Goal: Obtain resource: Download file/media

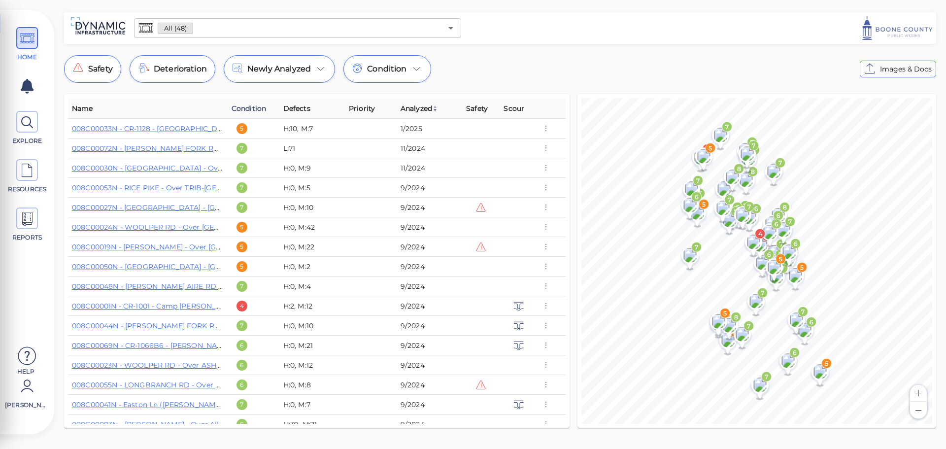
click at [261, 108] on span "Condition" at bounding box center [249, 108] width 34 height 12
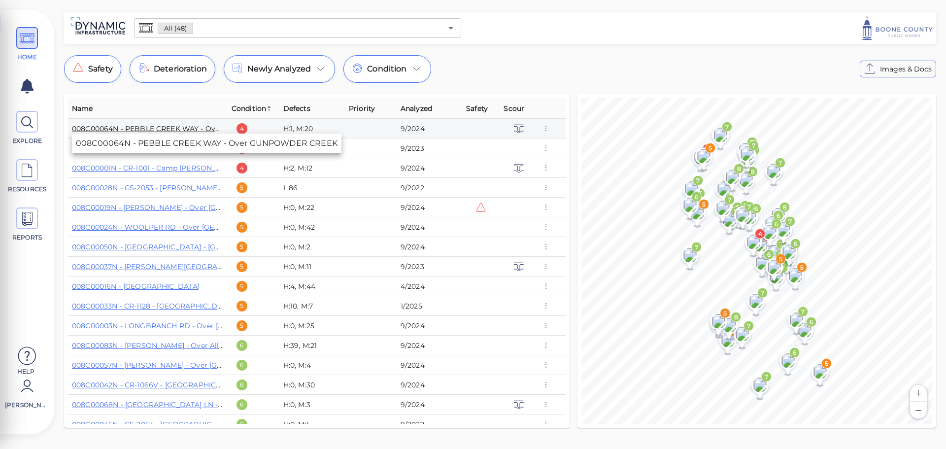
click at [173, 127] on link "008C00064N - PEBBLE CREEK WAY - Over GUNPOWDER CREEK" at bounding box center [187, 128] width 230 height 9
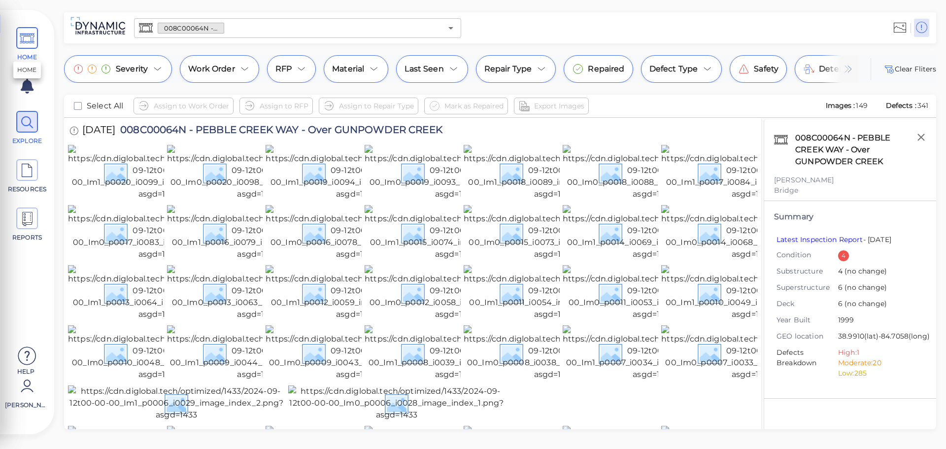
click at [16, 39] on span "HOME" at bounding box center [27, 44] width 44 height 34
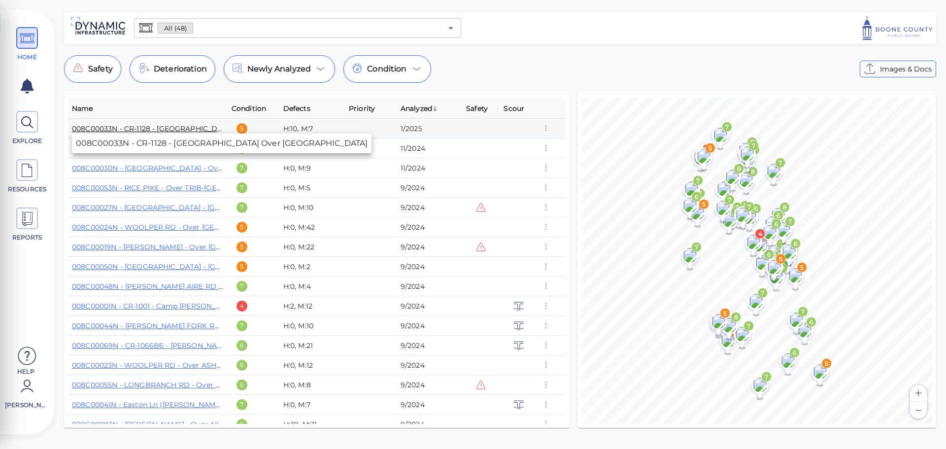
click at [163, 129] on link "008C00033N - CR-1128 - Salem Creek Road Over MCCOYS FORK" at bounding box center [201, 128] width 259 height 9
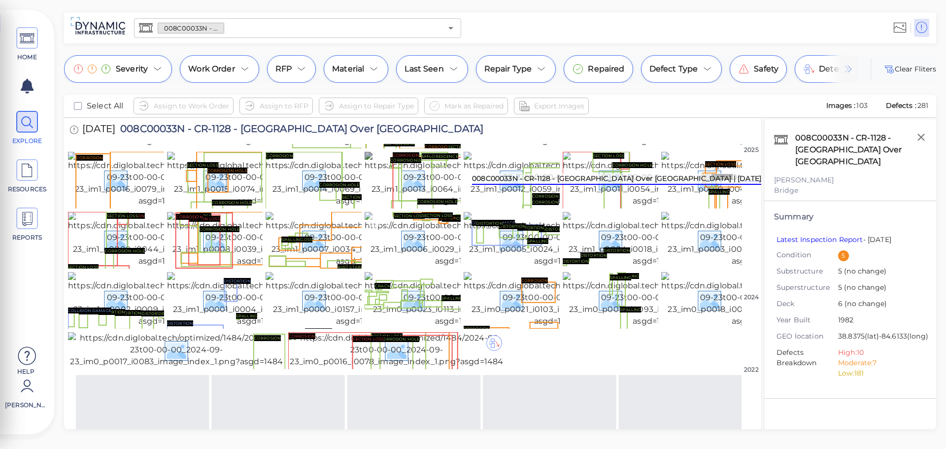
scroll to position [248, 0]
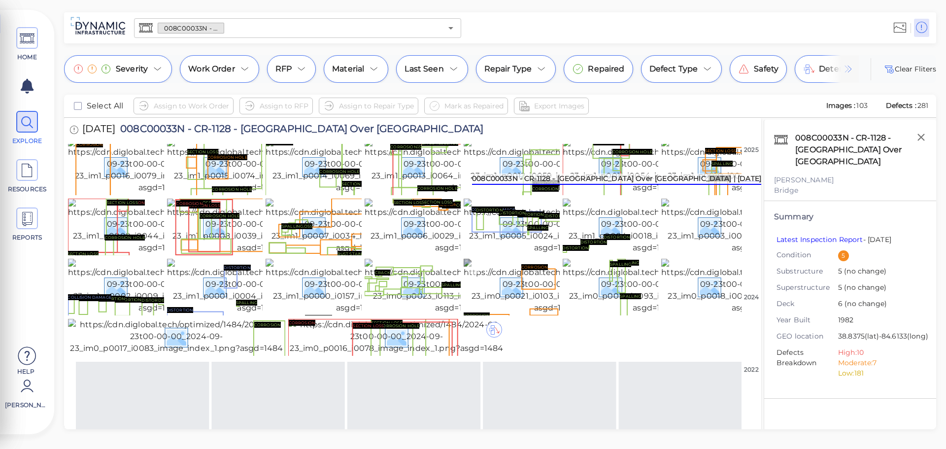
click at [508, 314] on img at bounding box center [556, 286] width 184 height 55
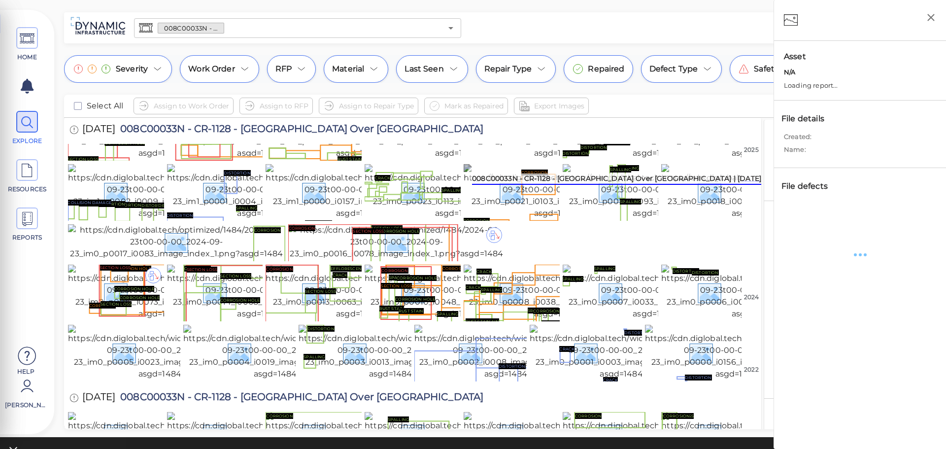
scroll to position [246, 0]
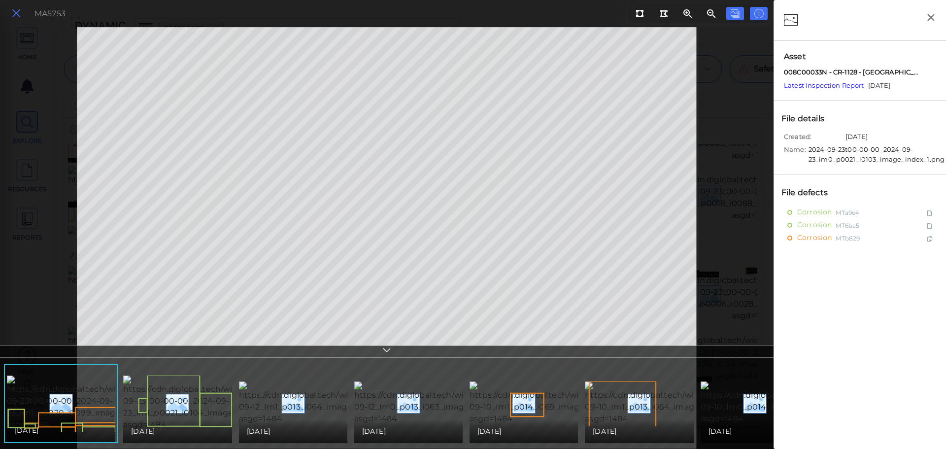
click at [11, 14] on icon at bounding box center [16, 13] width 11 height 13
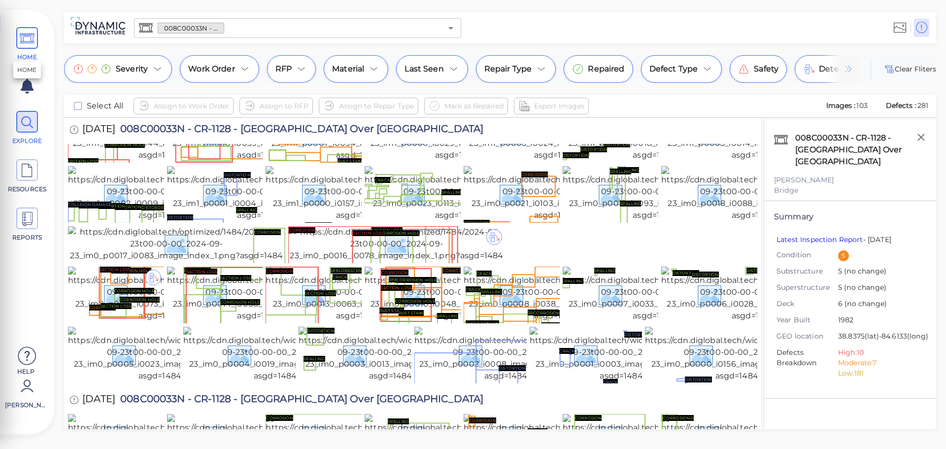
click at [29, 33] on icon at bounding box center [27, 39] width 15 height 22
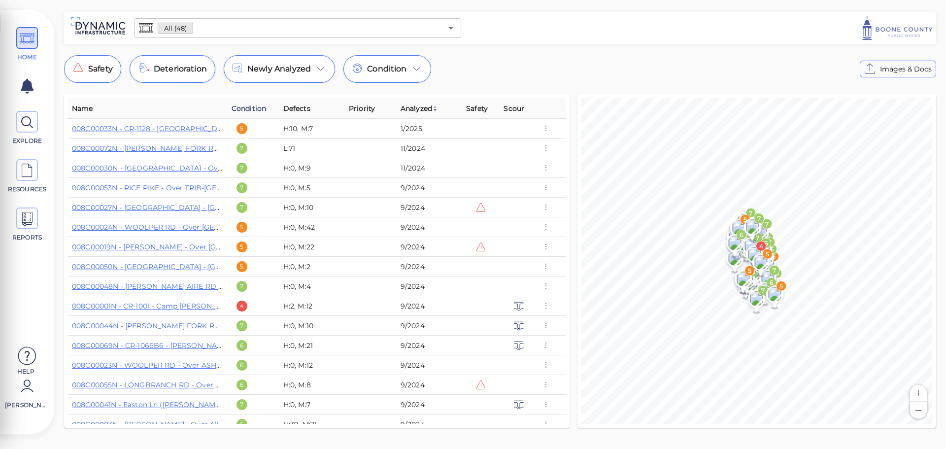
click at [256, 109] on span "Condition" at bounding box center [249, 108] width 34 height 12
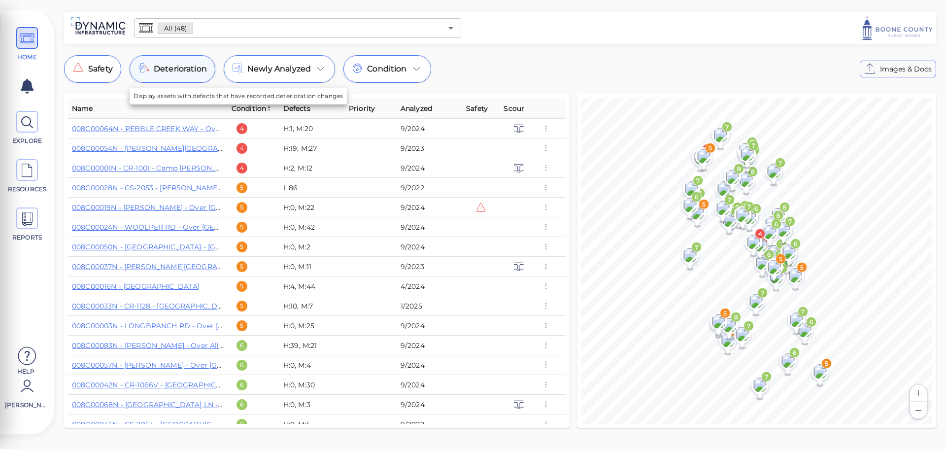
click at [184, 67] on span "Deterioration" at bounding box center [180, 69] width 53 height 12
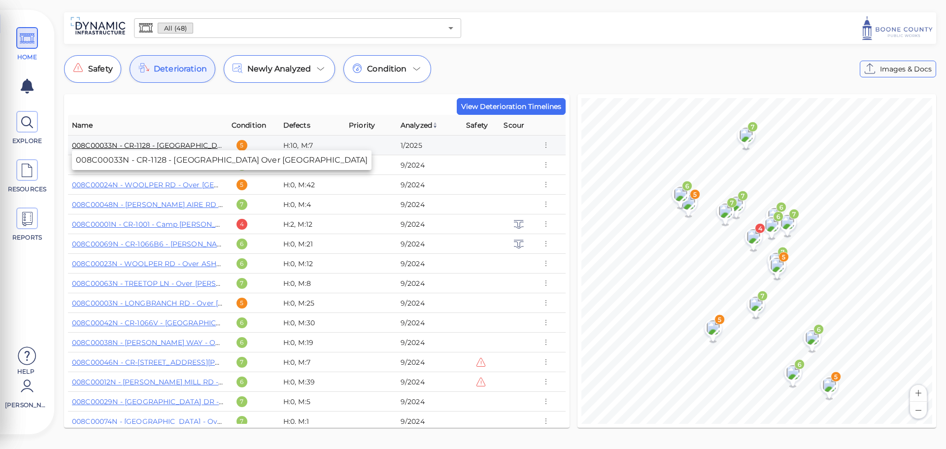
click at [187, 141] on link "008C00033N - CR-1128 - Salem Creek Road Over MCCOYS FORK" at bounding box center [201, 145] width 259 height 9
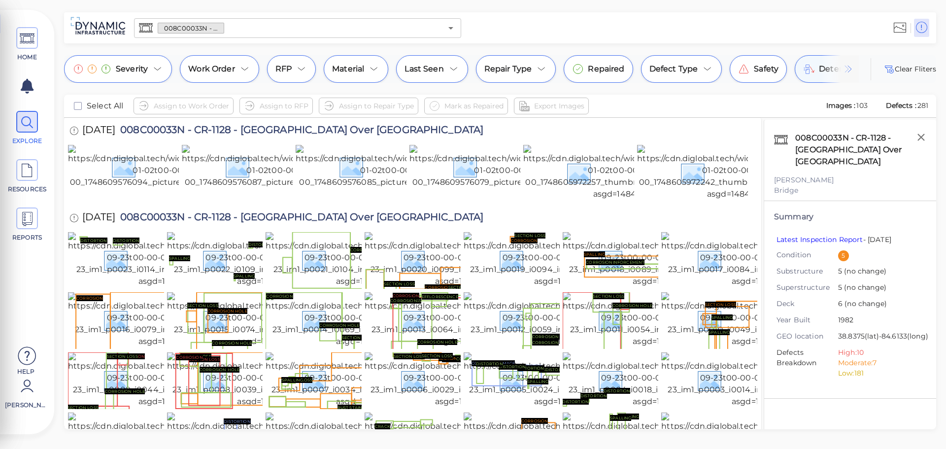
click at [815, 71] on div "Deterioration" at bounding box center [838, 69] width 86 height 28
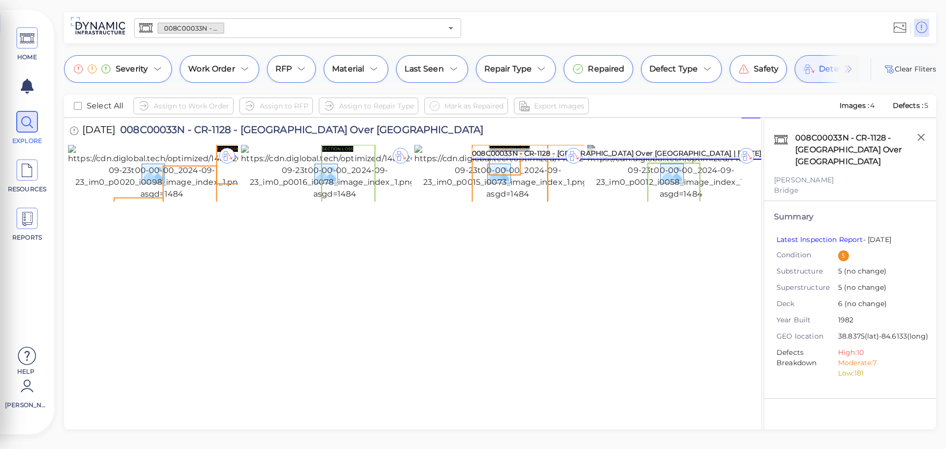
click at [745, 156] on div at bounding box center [747, 156] width 16 height 16
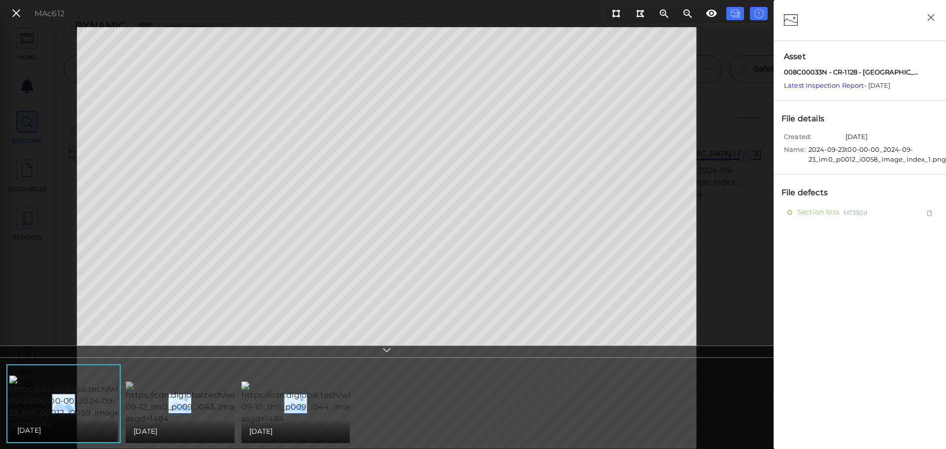
click at [171, 404] on img at bounding box center [217, 402] width 183 height 43
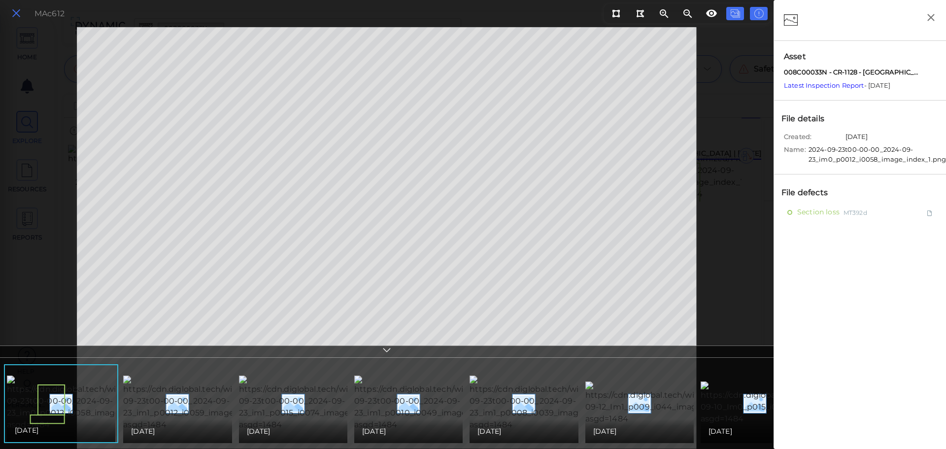
click at [15, 16] on icon at bounding box center [16, 13] width 11 height 13
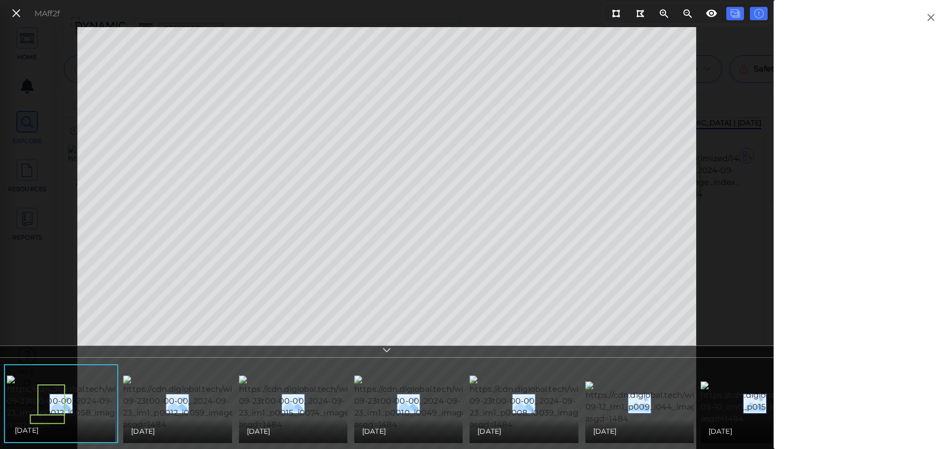
click at [16, 98] on div "MAff2f" at bounding box center [386, 238] width 773 height 422
click at [810, 110] on div at bounding box center [859, 224] width 172 height 449
click at [759, 12] on icon at bounding box center [759, 14] width 10 height 12
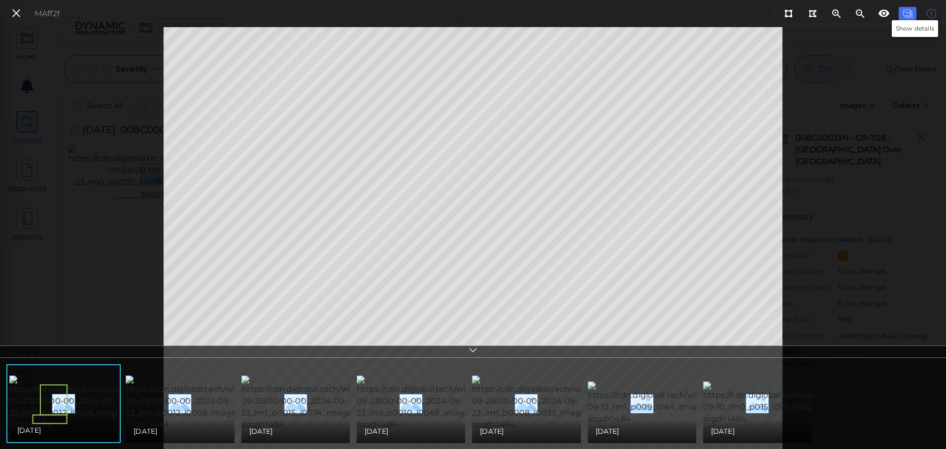
click at [926, 14] on icon at bounding box center [931, 14] width 10 height 12
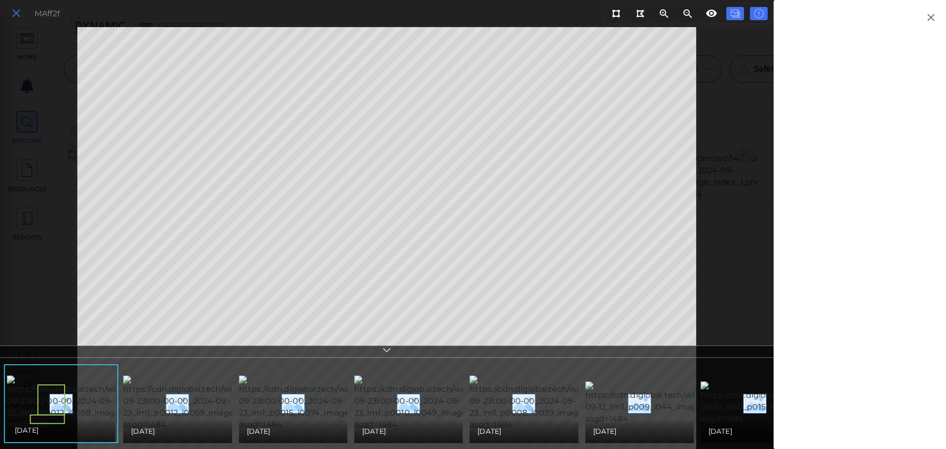
click at [16, 15] on icon at bounding box center [16, 13] width 11 height 13
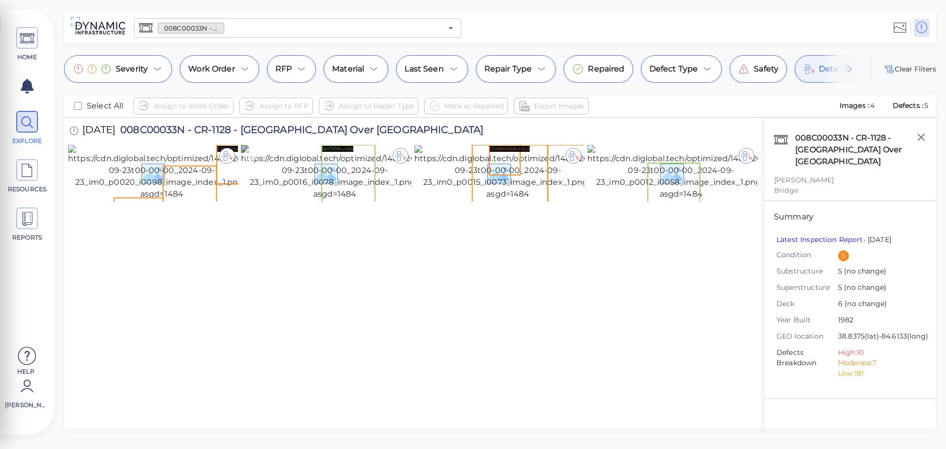
click at [400, 156] on div at bounding box center [401, 156] width 16 height 16
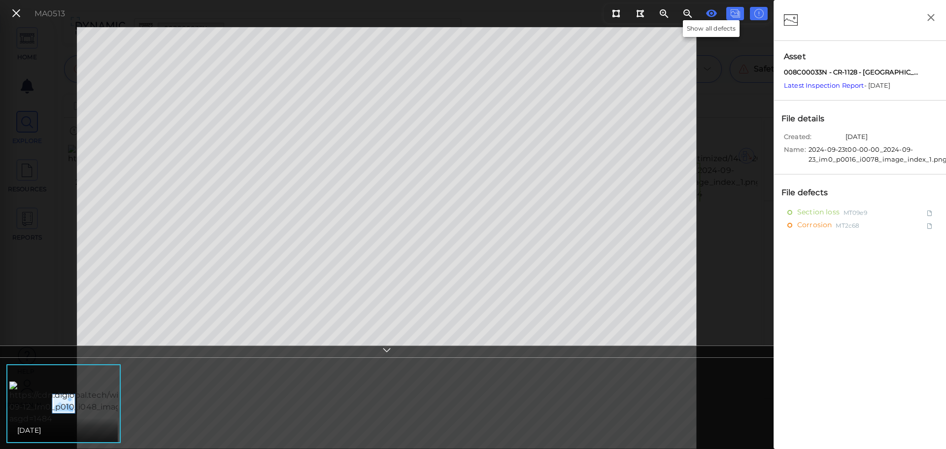
click at [712, 12] on icon at bounding box center [711, 13] width 11 height 7
click at [709, 15] on icon at bounding box center [711, 13] width 11 height 7
click at [739, 13] on icon at bounding box center [735, 14] width 10 height 12
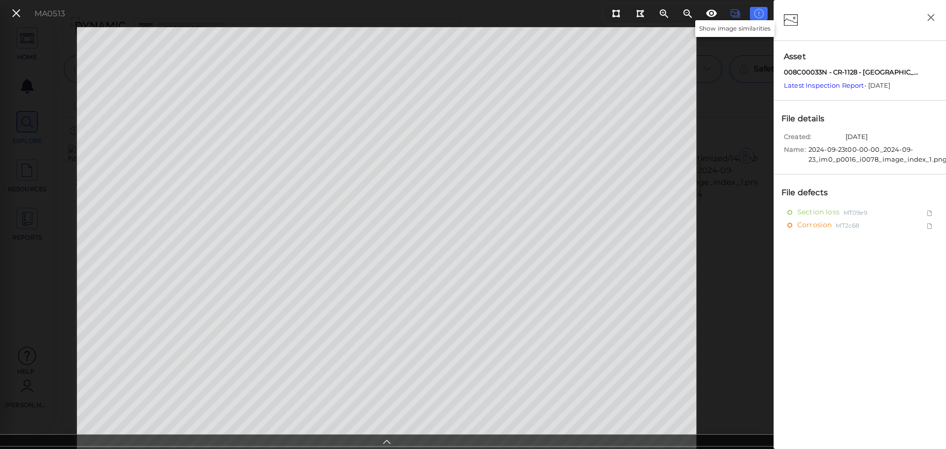
click at [739, 13] on icon at bounding box center [735, 14] width 10 height 12
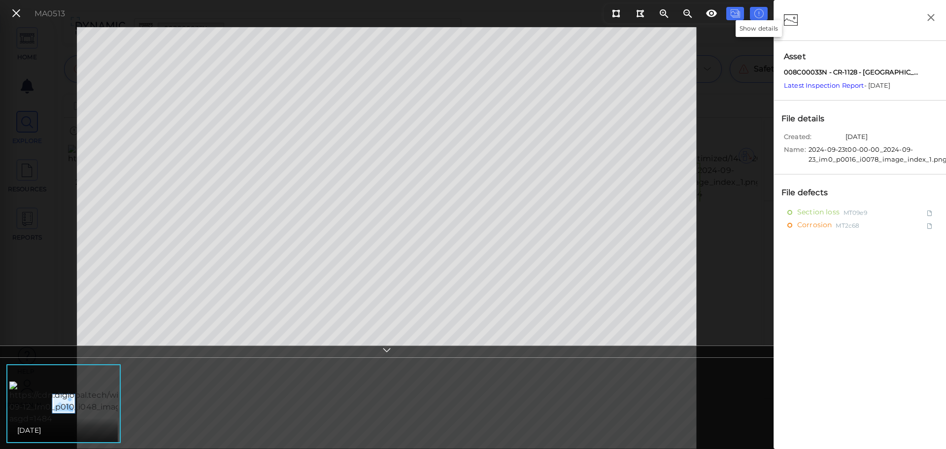
click at [759, 11] on icon at bounding box center [759, 14] width 10 height 12
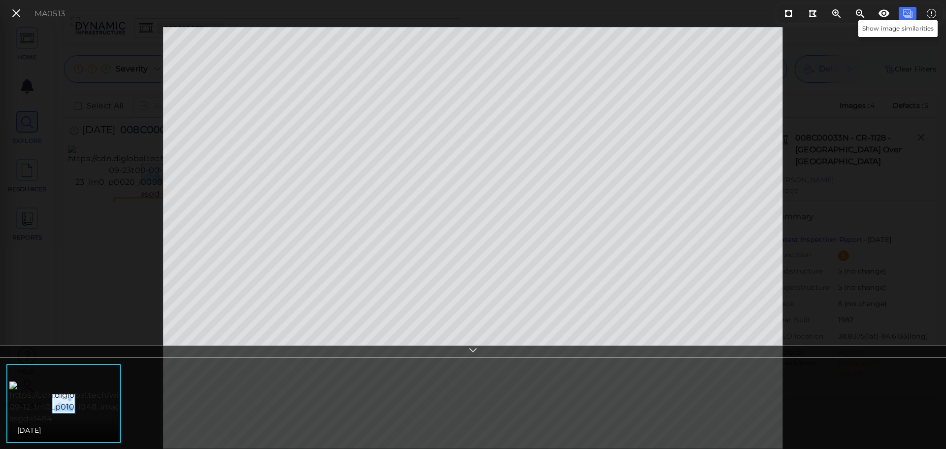
click at [908, 11] on icon at bounding box center [908, 14] width 10 height 12
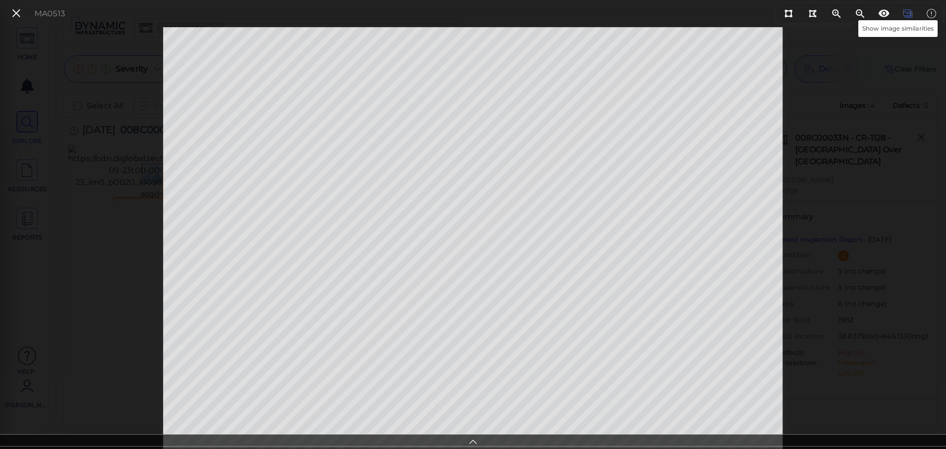
click at [908, 11] on icon at bounding box center [908, 14] width 10 height 12
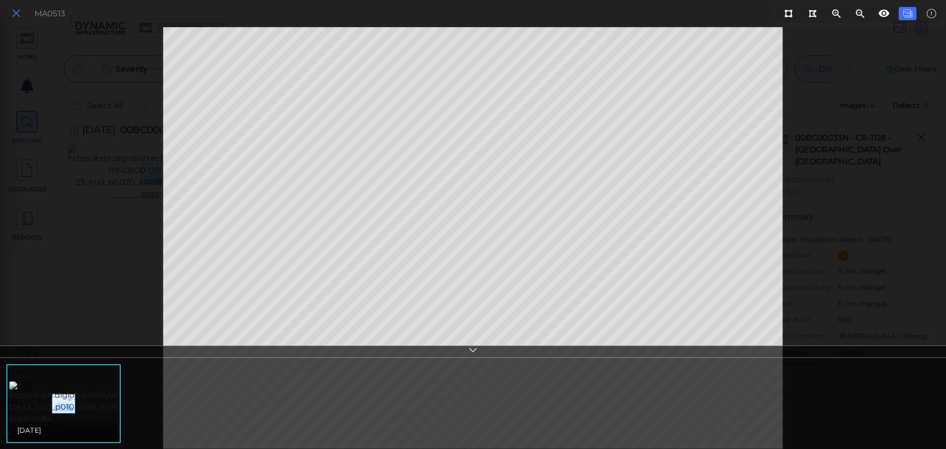
click at [18, 11] on icon at bounding box center [16, 13] width 11 height 13
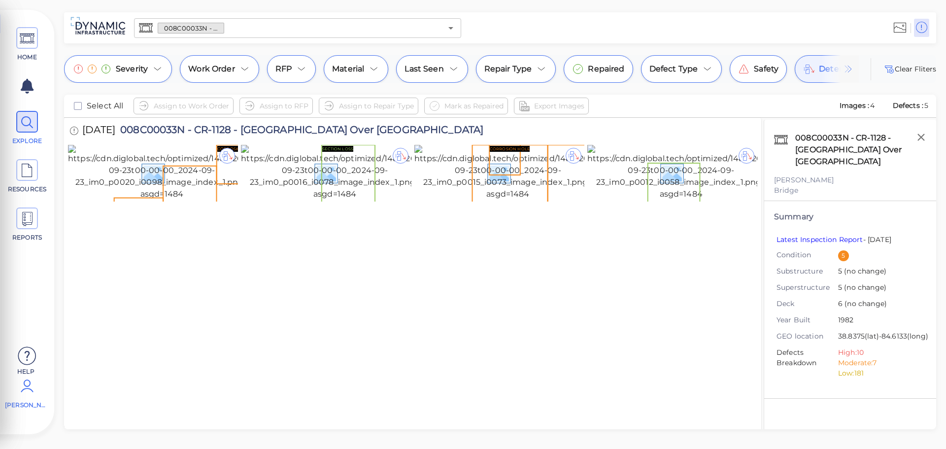
click at [20, 389] on icon at bounding box center [27, 386] width 20 height 30
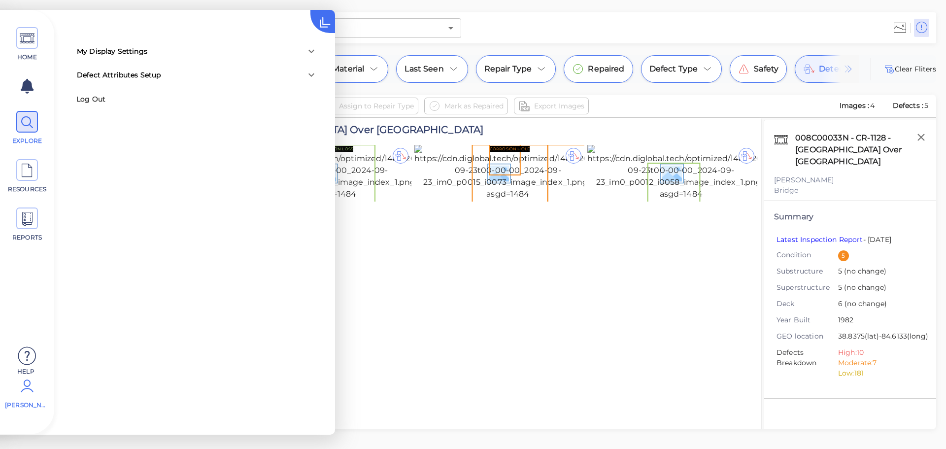
click at [313, 75] on icon at bounding box center [311, 74] width 6 height 3
click at [309, 51] on icon at bounding box center [311, 51] width 6 height 3
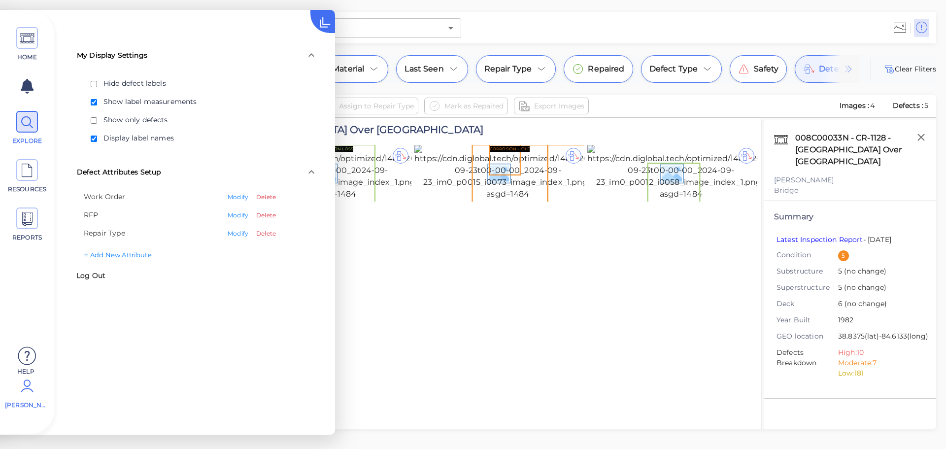
click at [593, 385] on div "9/22/2024 008C00033N - CR-1128 - Salem Creek Road Over MCCOYS FORK CORROSION SE…" at bounding box center [412, 285] width 689 height 335
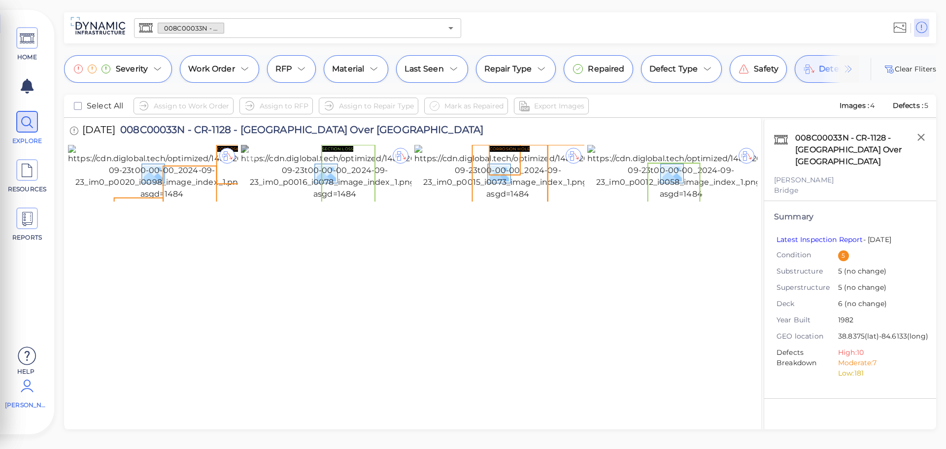
click at [399, 159] on div at bounding box center [401, 156] width 16 height 16
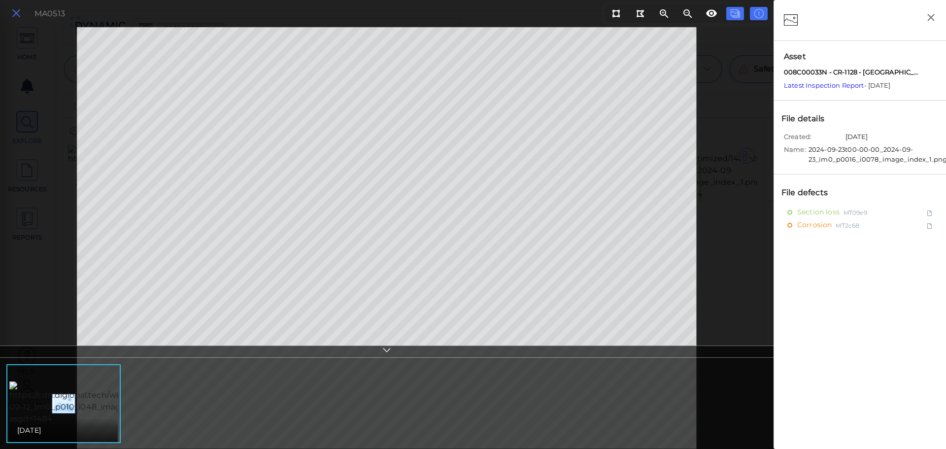
click at [14, 15] on icon at bounding box center [16, 13] width 11 height 13
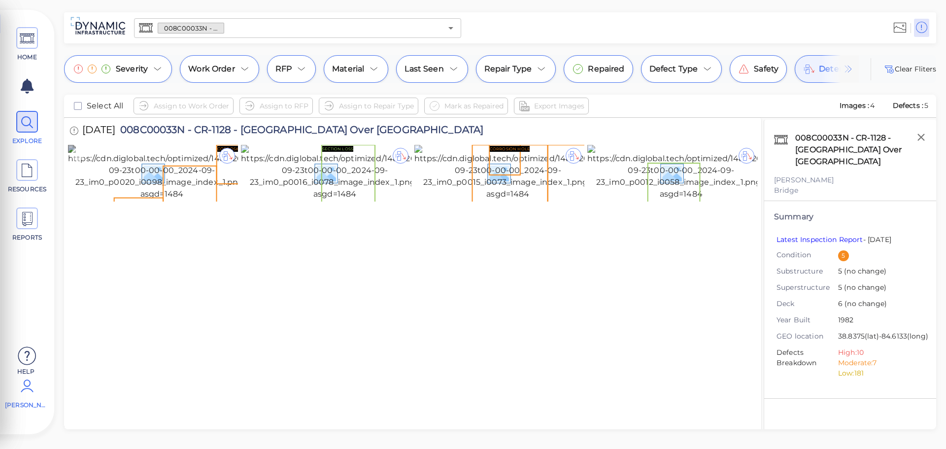
click at [122, 172] on img at bounding box center [162, 172] width 188 height 55
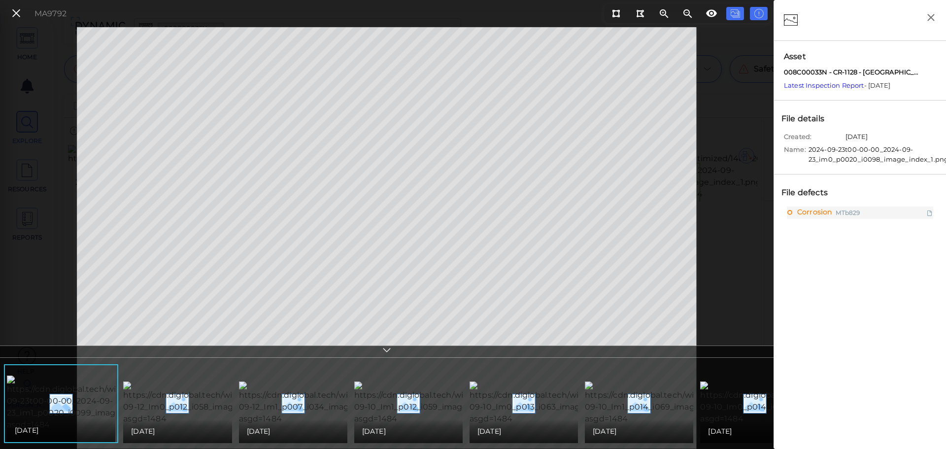
click at [385, 352] on icon at bounding box center [387, 351] width 10 height 11
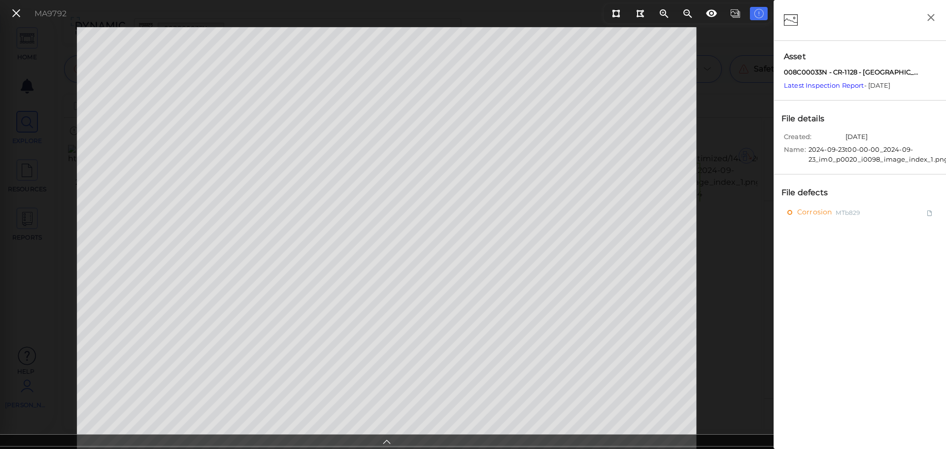
click at [8, 15] on button at bounding box center [16, 13] width 17 height 14
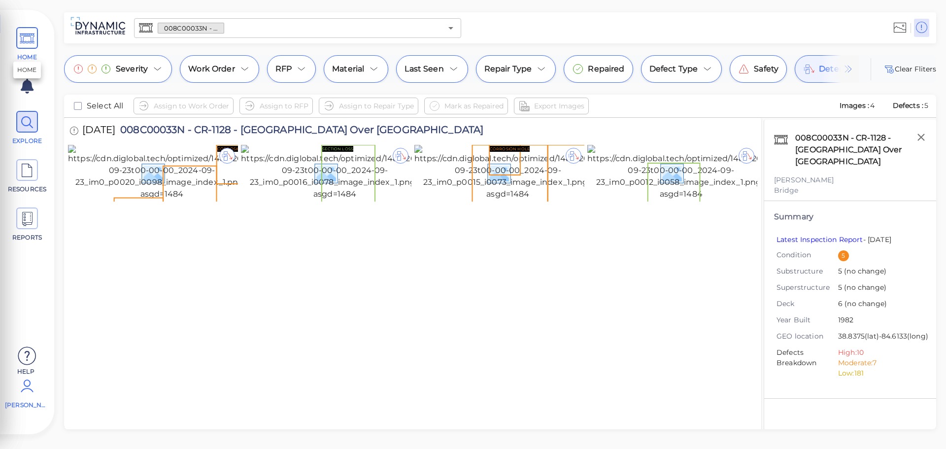
click at [31, 28] on icon at bounding box center [27, 39] width 15 height 22
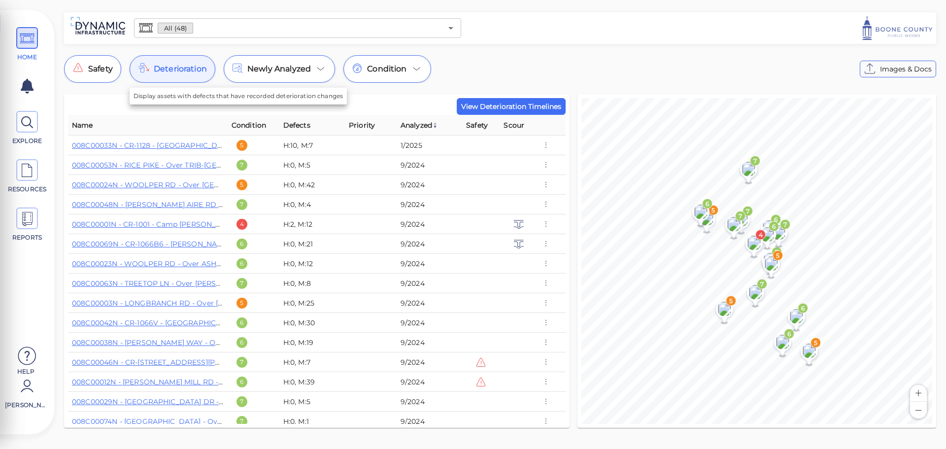
click at [180, 74] on span "Deterioration" at bounding box center [180, 69] width 53 height 12
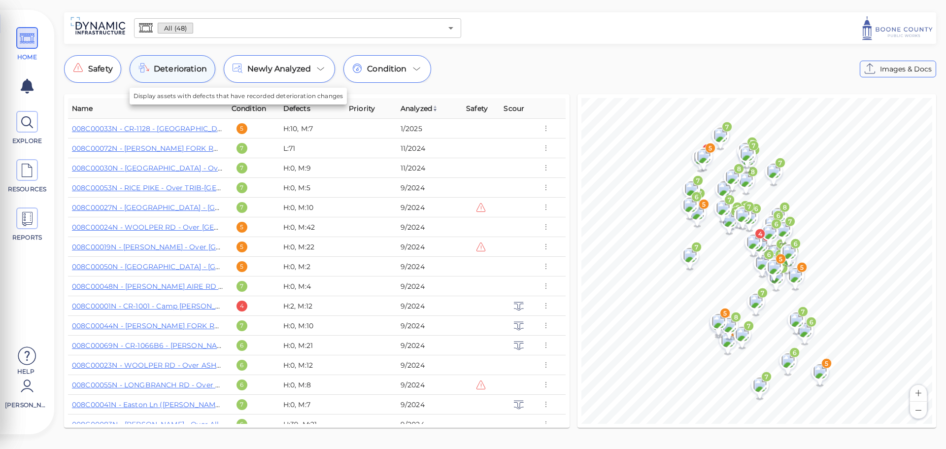
click at [173, 74] on span "Deterioration" at bounding box center [180, 69] width 53 height 12
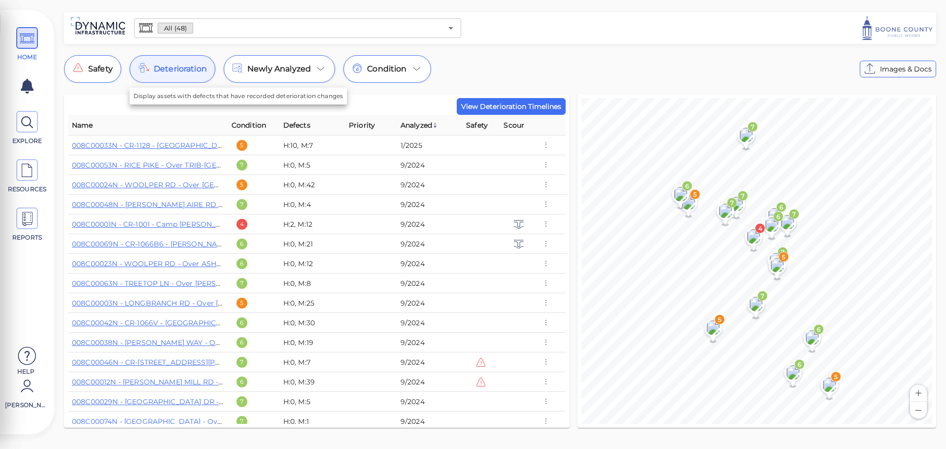
click at [191, 67] on span "Deterioration" at bounding box center [180, 69] width 53 height 12
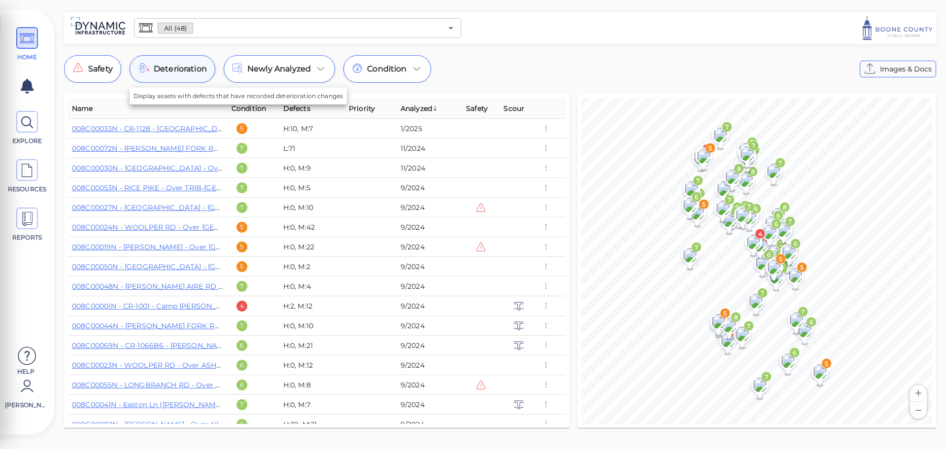
click at [165, 65] on span "Deterioration" at bounding box center [180, 69] width 53 height 12
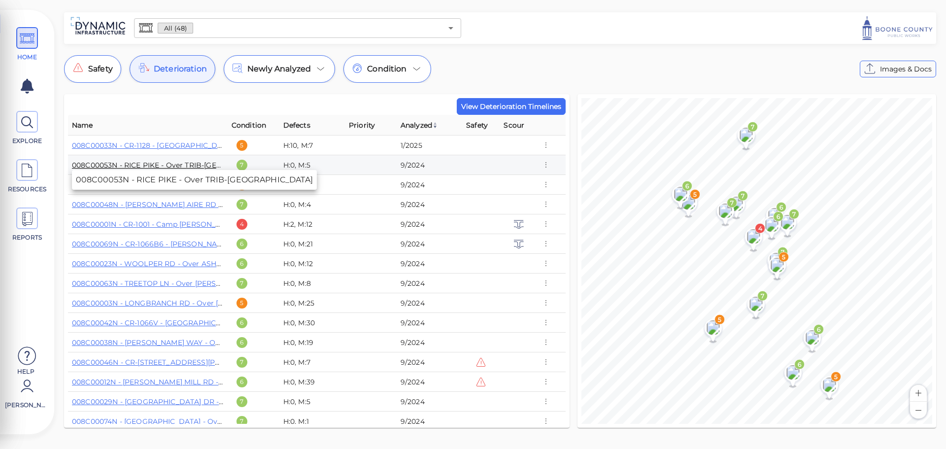
click at [177, 165] on link "008C00053N - RICE PIKE - Over TRIB-BIG BONE CREEK" at bounding box center [176, 165] width 209 height 9
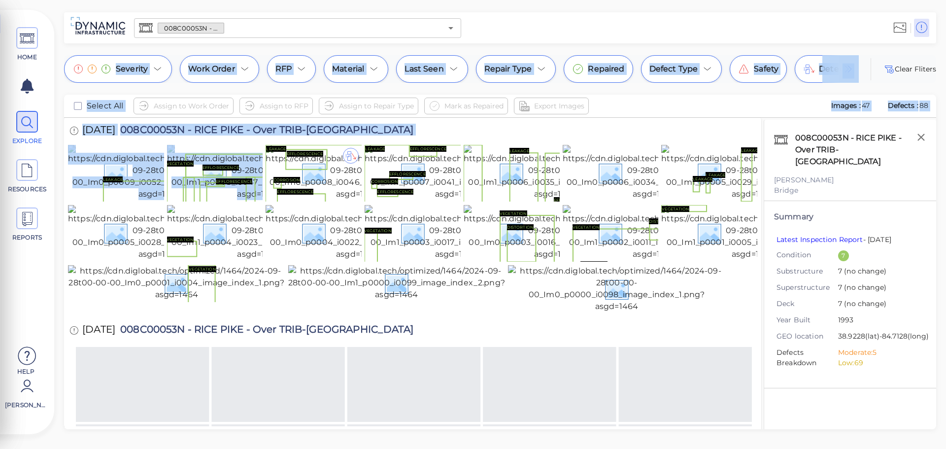
drag, startPoint x: 349, startPoint y: 156, endPoint x: 687, endPoint y: 49, distance: 354.0
click at [657, 37] on div "HOME EXPLORE RESOURCES REPORTS Help Thomas Logan How to My Display Settings Hid…" at bounding box center [473, 224] width 946 height 449
click at [797, 72] on div "Deterioration" at bounding box center [838, 69] width 86 height 28
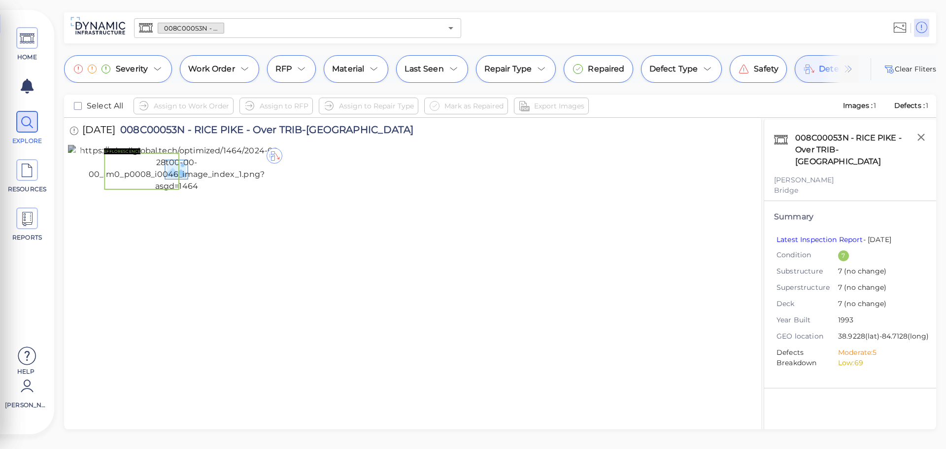
click at [237, 171] on img at bounding box center [176, 168] width 217 height 47
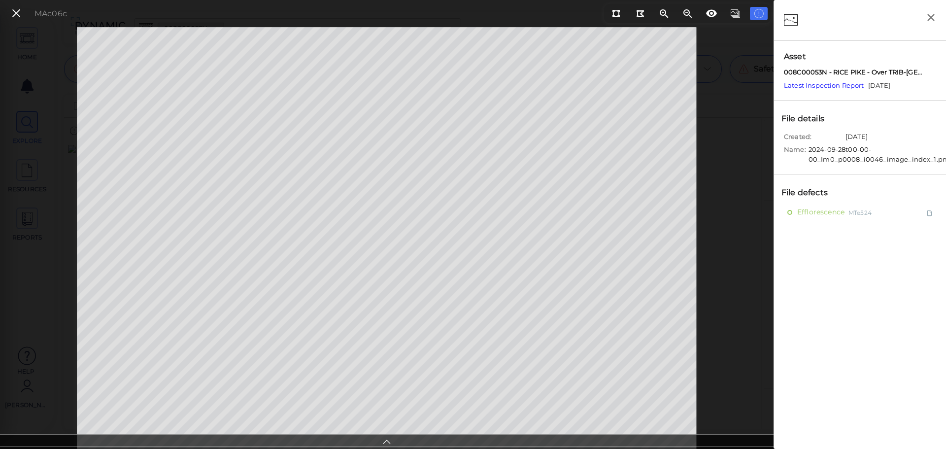
click at [387, 440] on icon at bounding box center [387, 440] width 10 height 11
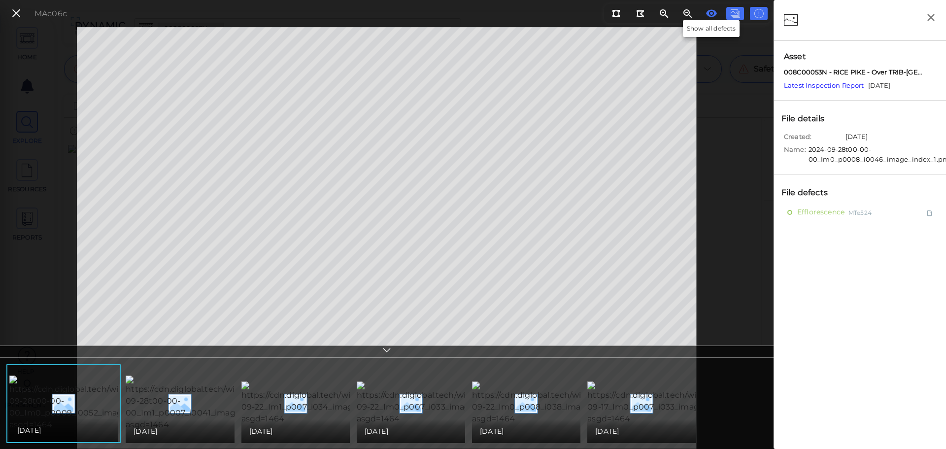
click at [711, 18] on icon at bounding box center [712, 13] width 12 height 12
click at [10, 14] on button at bounding box center [16, 13] width 17 height 14
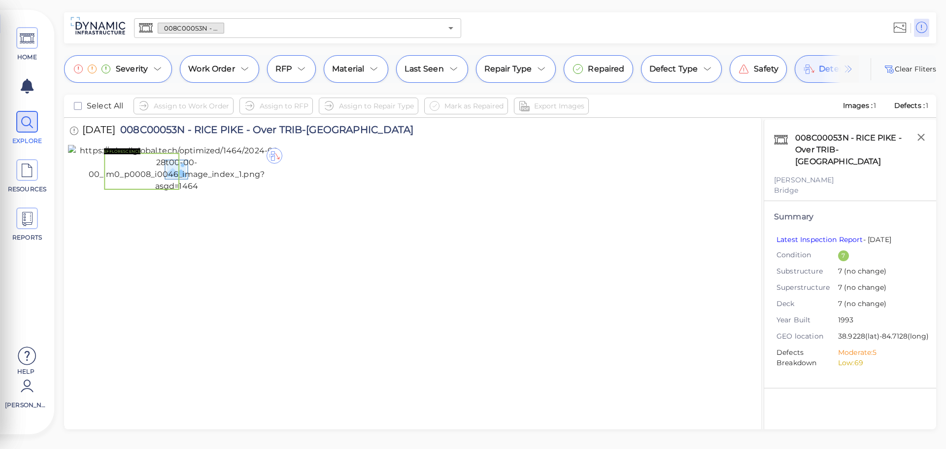
click at [823, 75] on img at bounding box center [840, 69] width 37 height 28
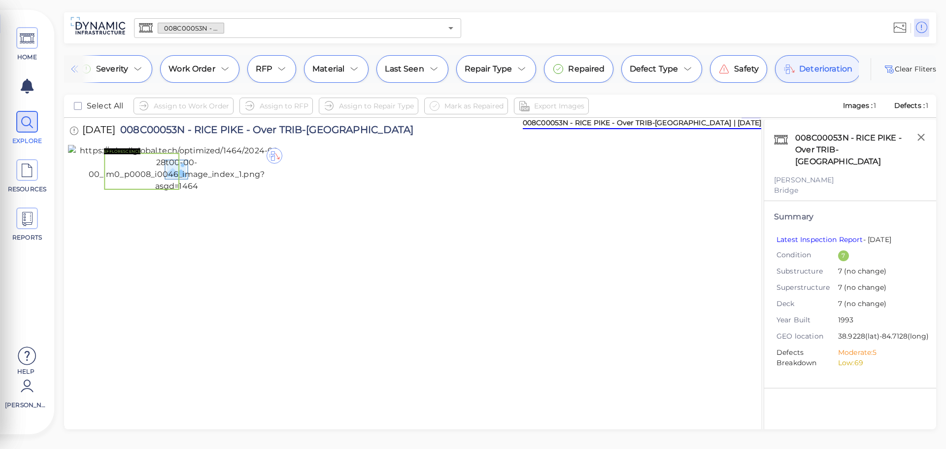
click at [799, 72] on span "Deterioration" at bounding box center [825, 69] width 53 height 12
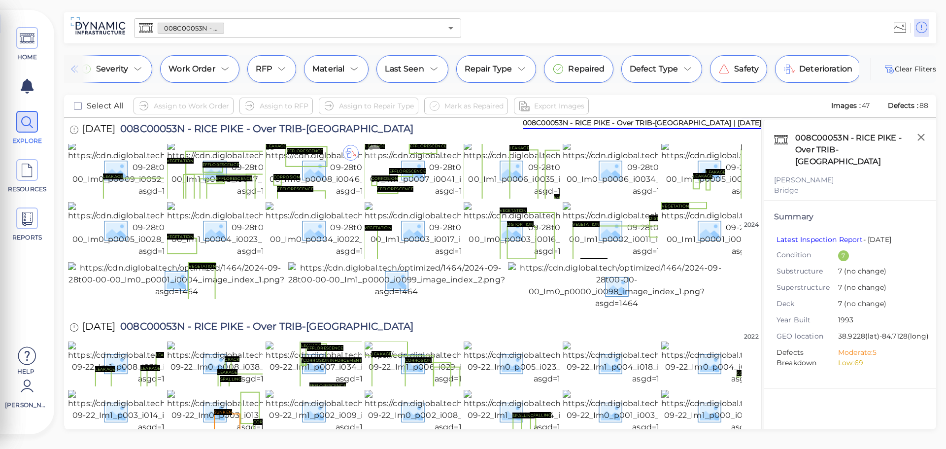
scroll to position [0, 0]
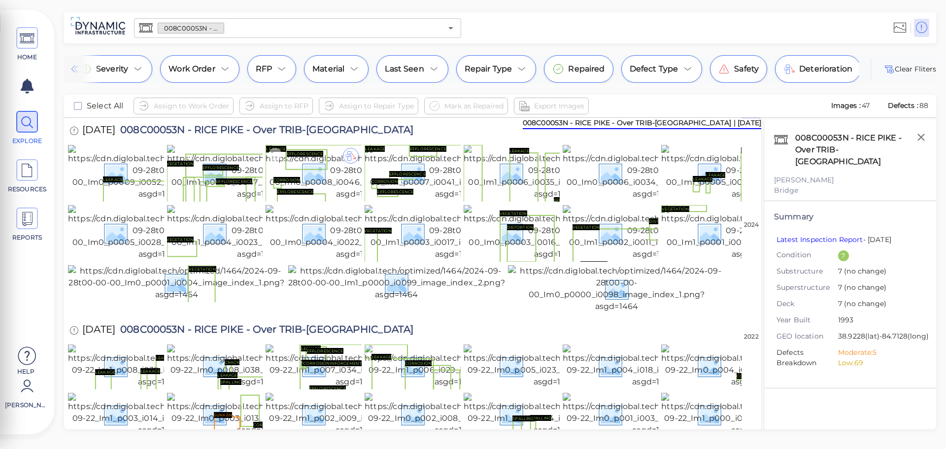
click at [348, 169] on img at bounding box center [358, 172] width 184 height 55
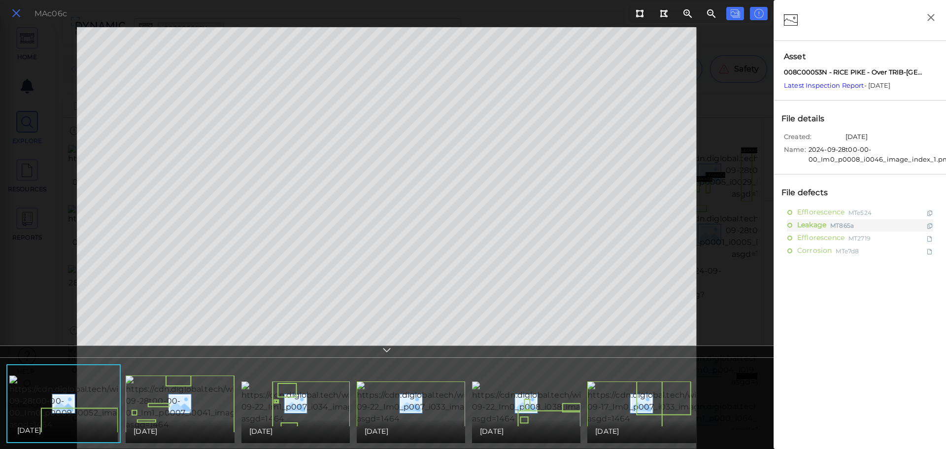
click at [17, 11] on icon at bounding box center [16, 13] width 11 height 13
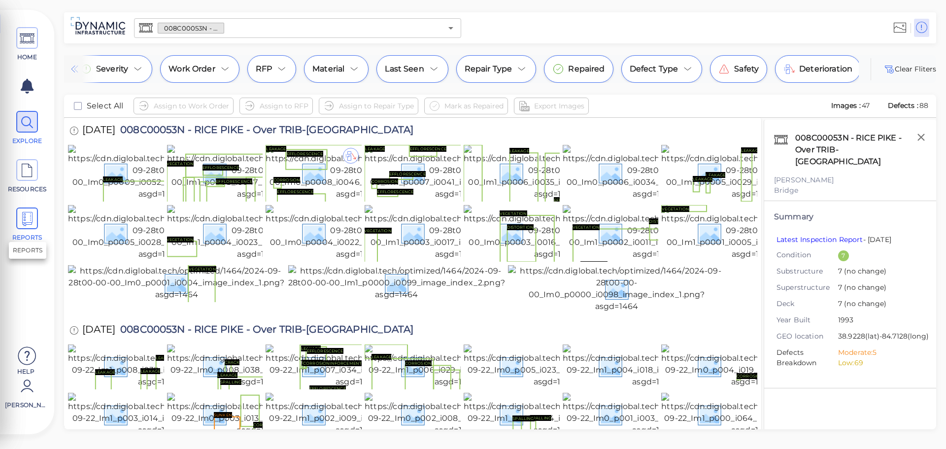
click at [27, 220] on icon at bounding box center [27, 219] width 15 height 22
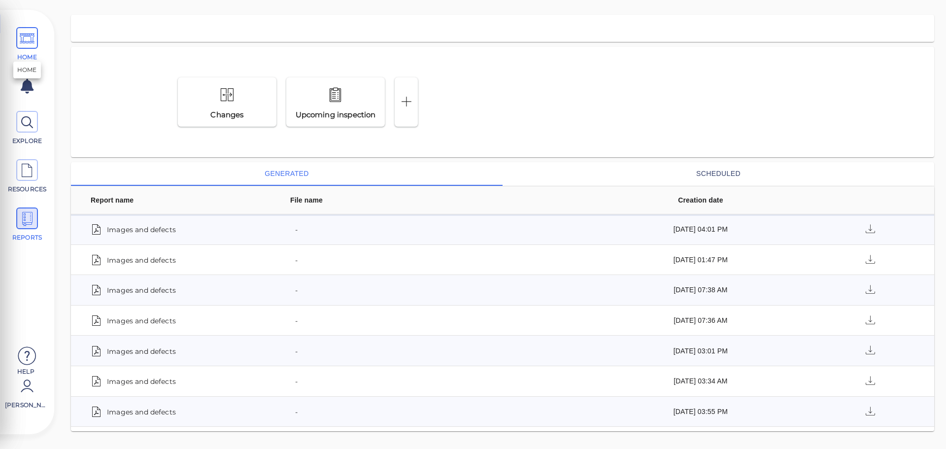
click at [20, 35] on icon at bounding box center [27, 39] width 15 height 22
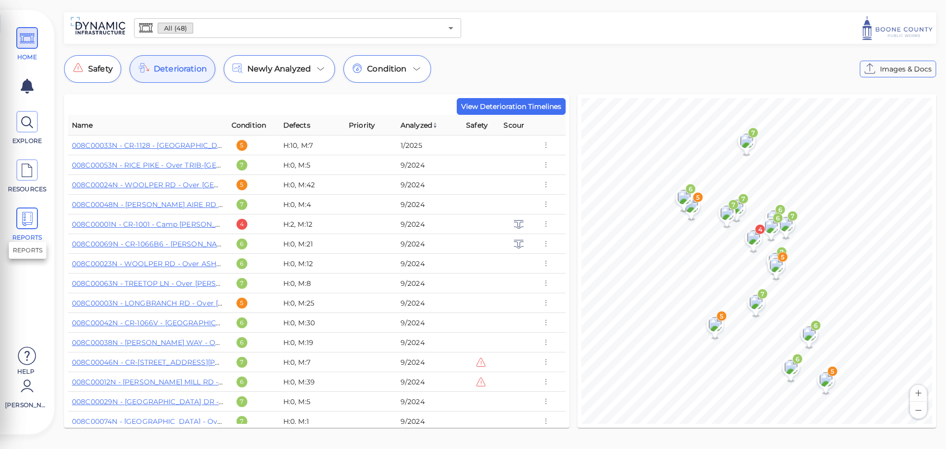
click at [22, 223] on icon at bounding box center [27, 219] width 15 height 22
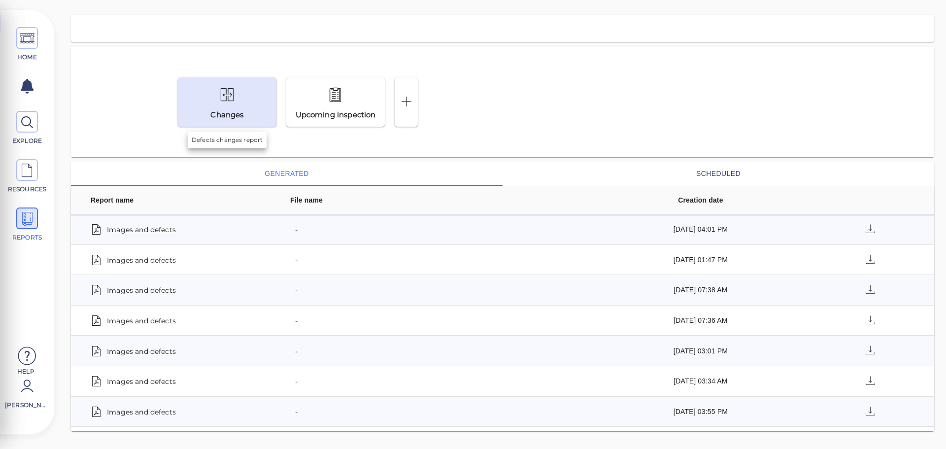
click at [256, 107] on div "Changes" at bounding box center [227, 101] width 99 height 49
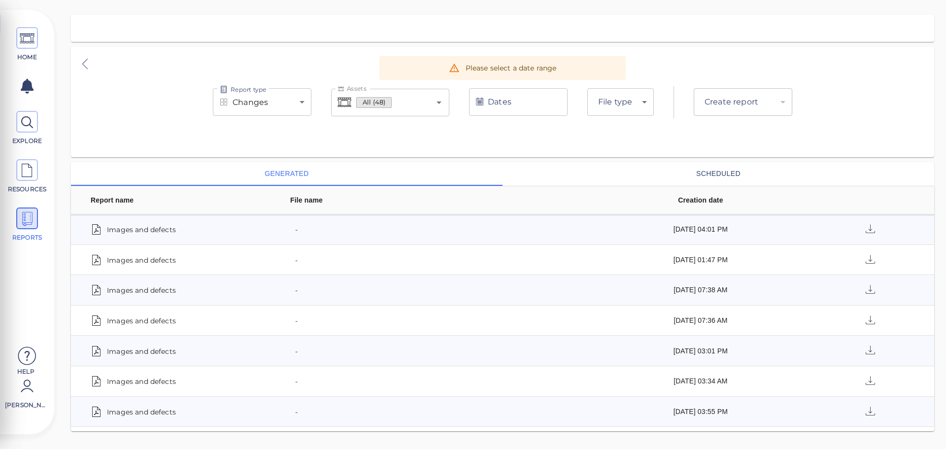
type input "pdf"
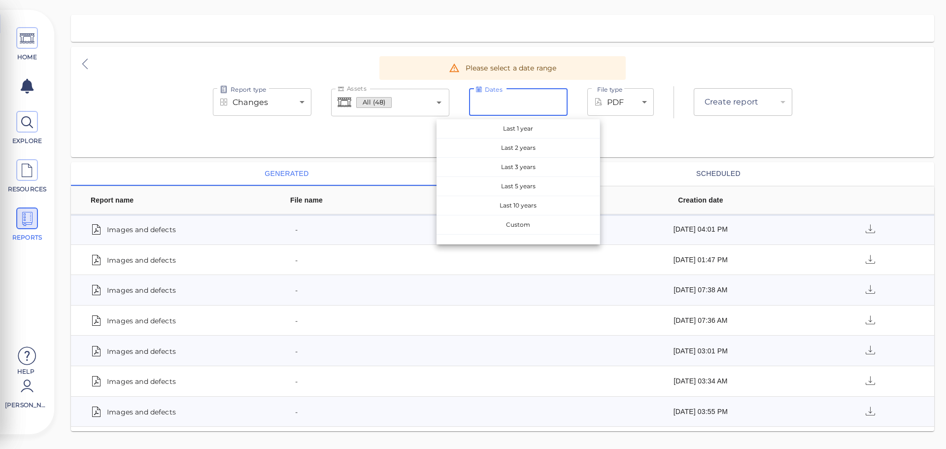
click at [546, 107] on input "Dates" at bounding box center [518, 102] width 99 height 28
click at [534, 165] on span "Last 3 years" at bounding box center [518, 167] width 163 height 19
type input "9/2/2022 - 9/2/2025"
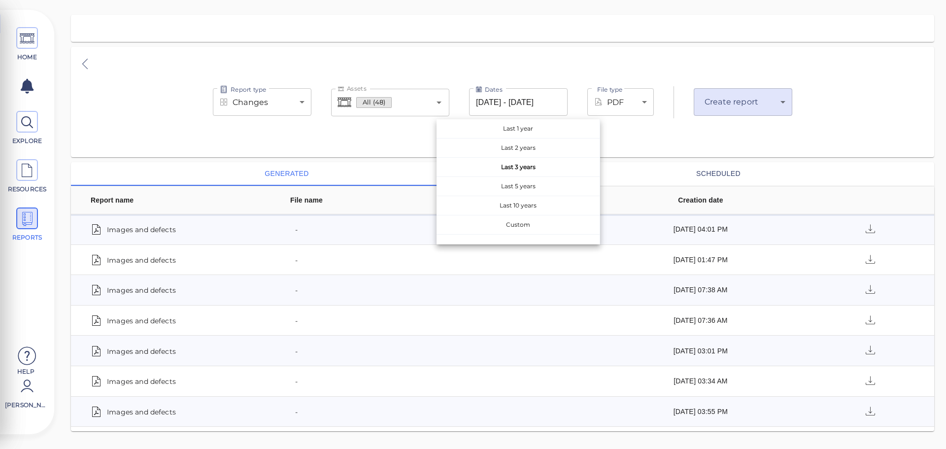
click at [765, 0] on body "This app is not optimized for mobile screens. Please access using a desktop or …" at bounding box center [473, 0] width 946 height 0
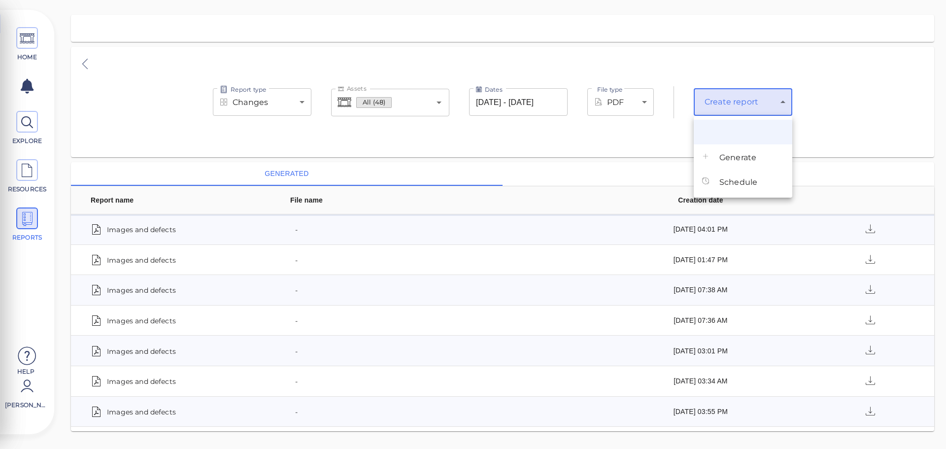
click at [751, 159] on span "Generate" at bounding box center [737, 158] width 37 height 12
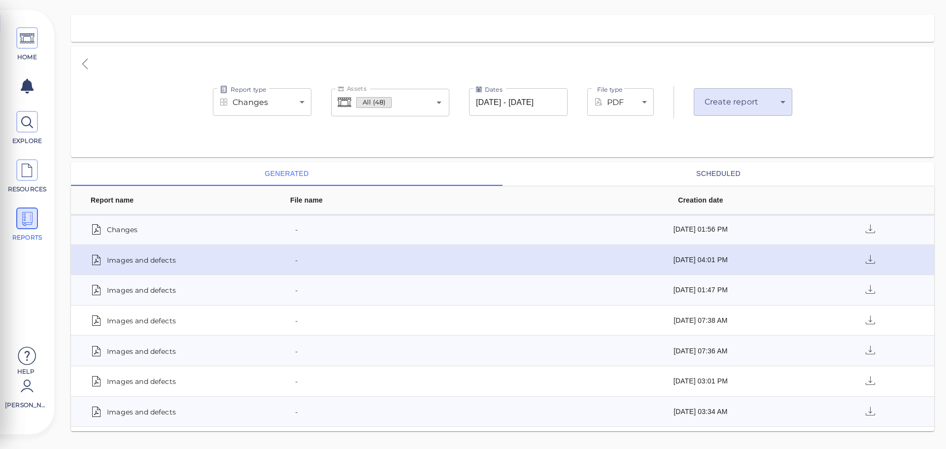
click at [163, 260] on span "Images and defects" at bounding box center [141, 260] width 69 height 14
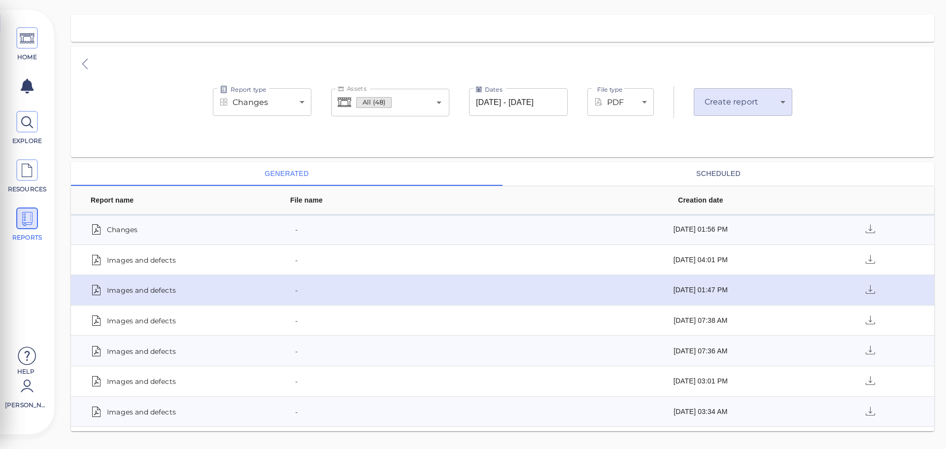
click at [134, 290] on span "Images and defects" at bounding box center [141, 290] width 69 height 14
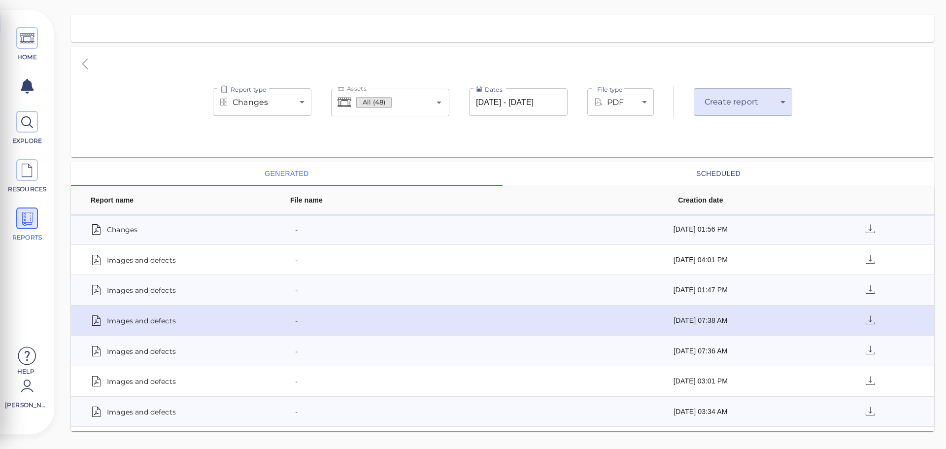
click at [155, 318] on span "Images and defects" at bounding box center [141, 320] width 69 height 14
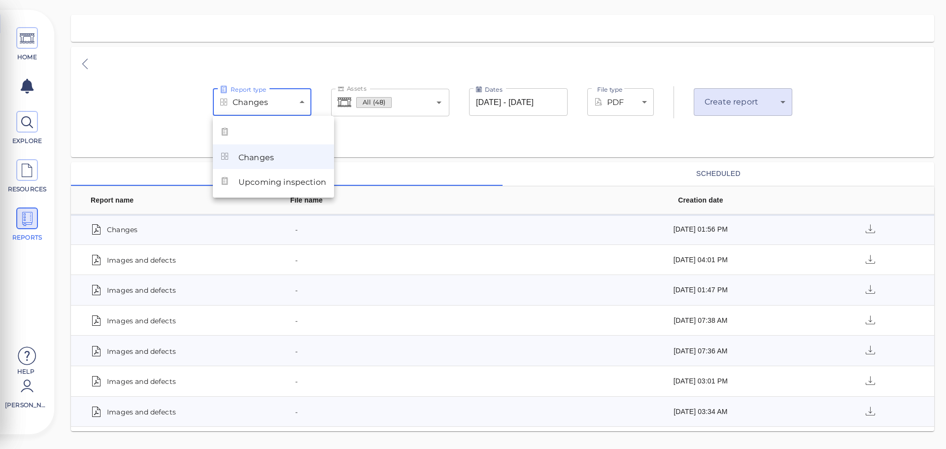
click at [298, 0] on body "This app is not optimized for mobile screens. Please access using a desktop or …" at bounding box center [473, 0] width 946 height 0
click at [376, 127] on div at bounding box center [473, 224] width 946 height 449
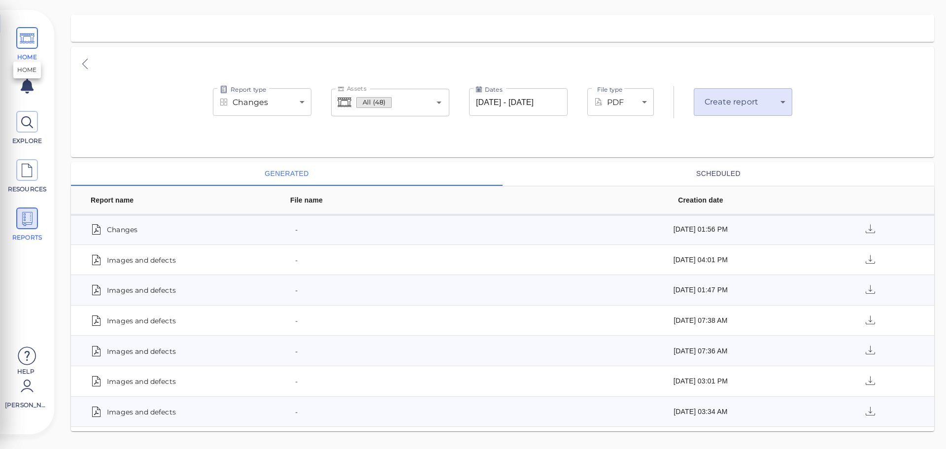
click at [26, 46] on icon at bounding box center [27, 39] width 15 height 22
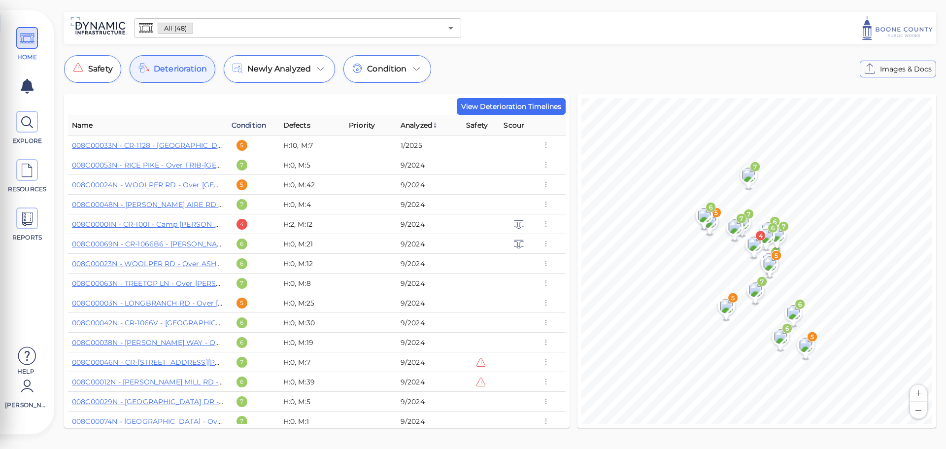
click at [253, 126] on span "Condition" at bounding box center [249, 125] width 34 height 12
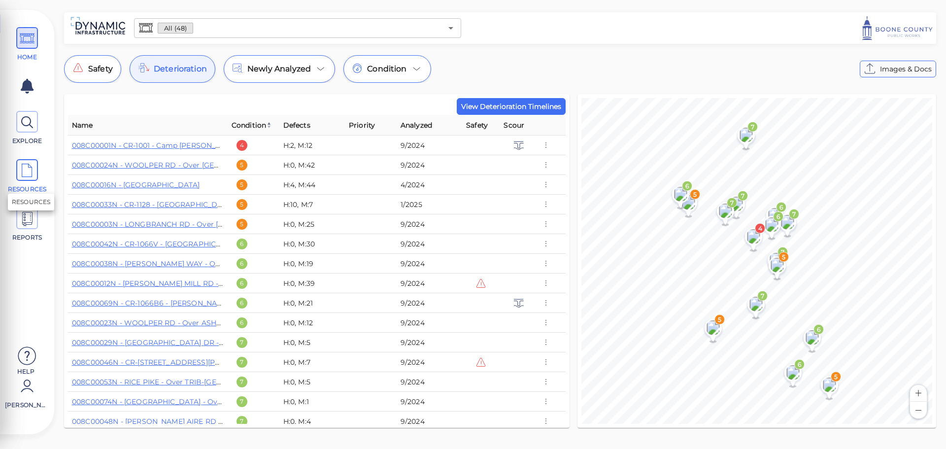
click at [34, 165] on icon at bounding box center [27, 171] width 15 height 22
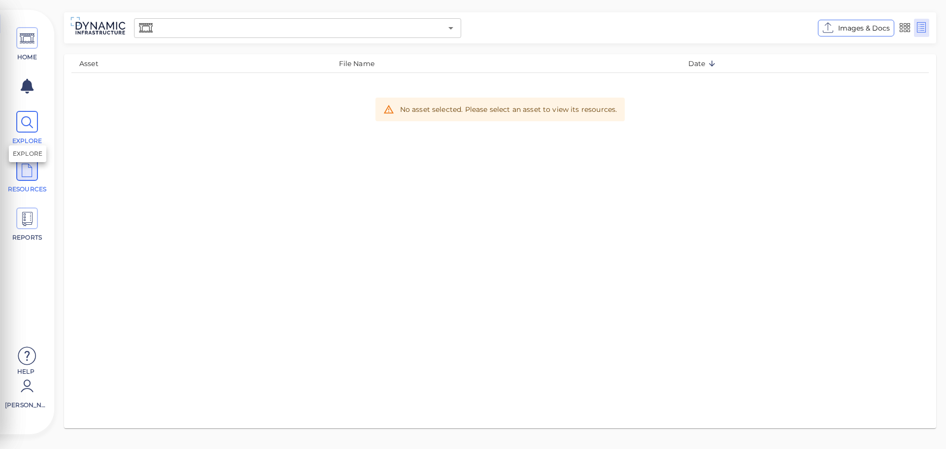
click at [34, 126] on icon at bounding box center [27, 122] width 15 height 22
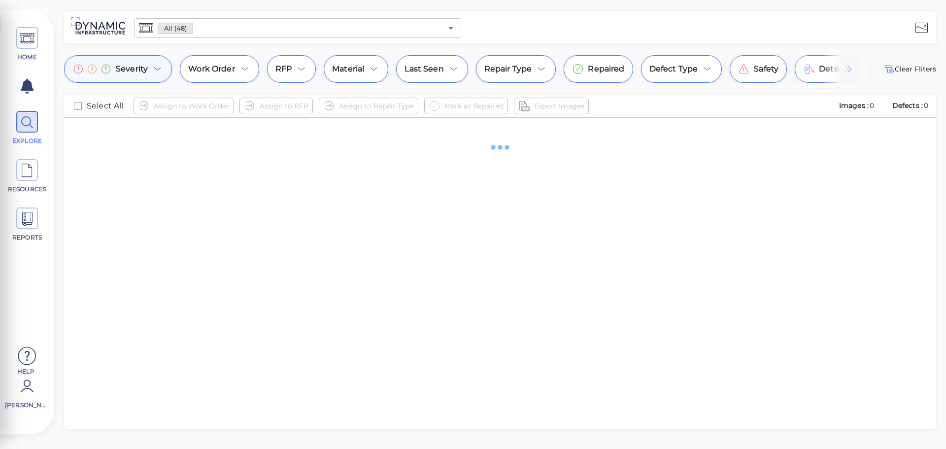
click at [157, 75] on div "Severity" at bounding box center [118, 69] width 108 height 28
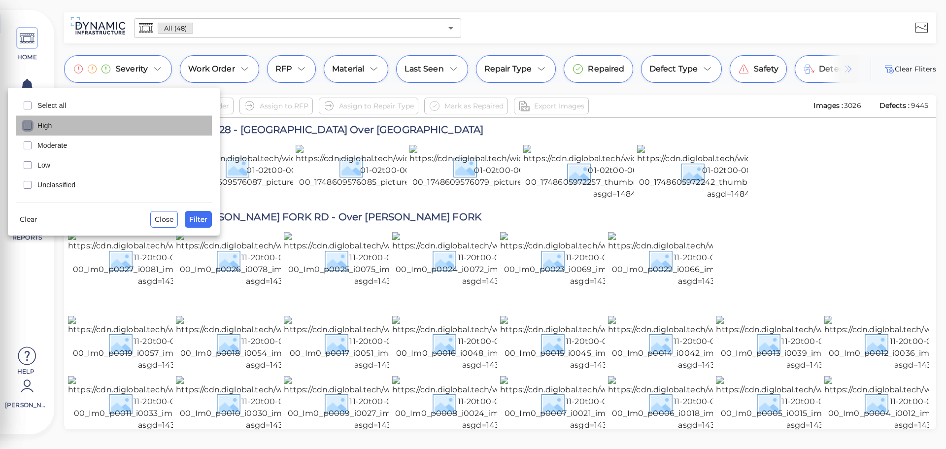
click at [28, 127] on icon "checkbox" at bounding box center [28, 126] width 12 height 12
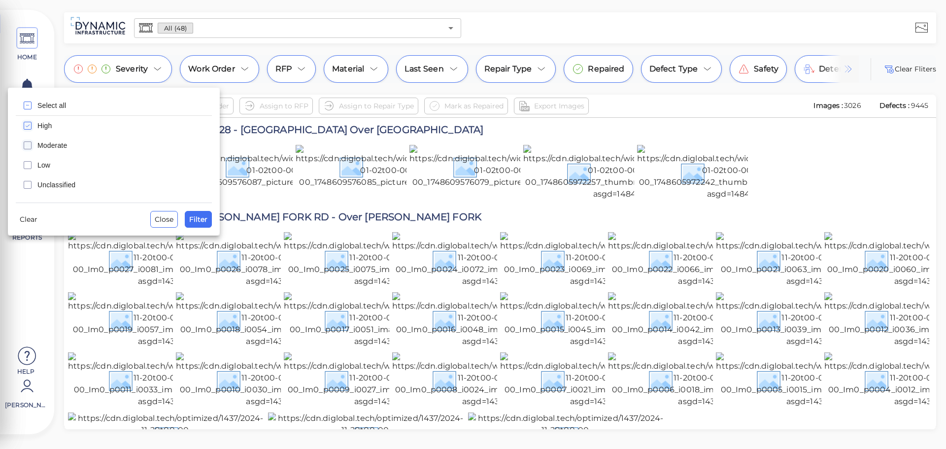
click at [28, 145] on icon "checkbox" at bounding box center [28, 145] width 12 height 12
click at [27, 128] on icon "checkbox" at bounding box center [28, 126] width 12 height 12
click at [208, 223] on button "Filter" at bounding box center [198, 219] width 27 height 17
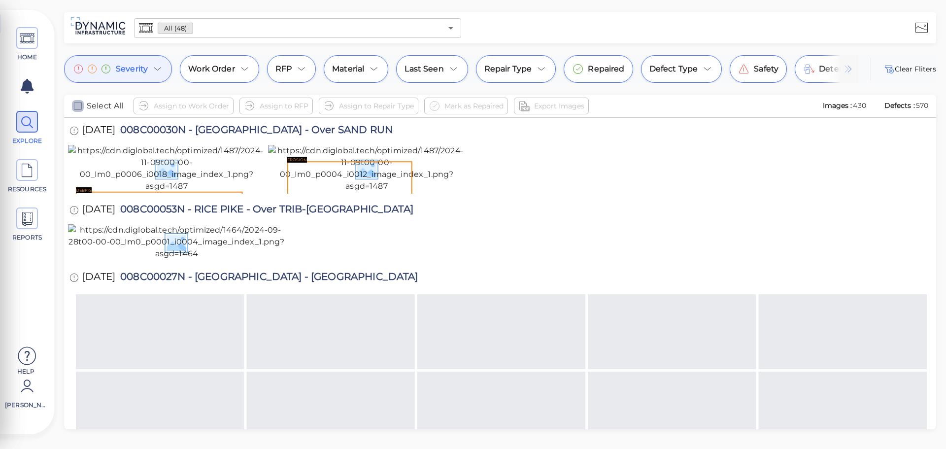
click at [73, 107] on icon "checkbox" at bounding box center [78, 106] width 12 height 12
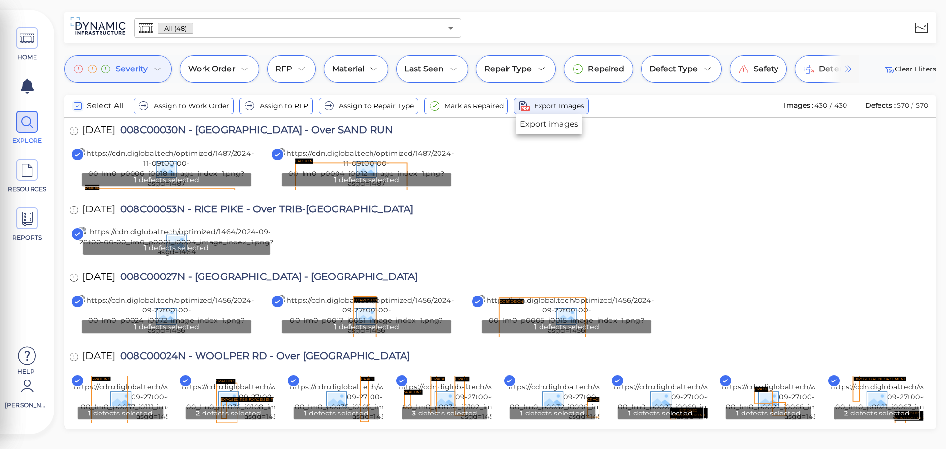
click at [558, 105] on span "Export Images" at bounding box center [559, 106] width 50 height 12
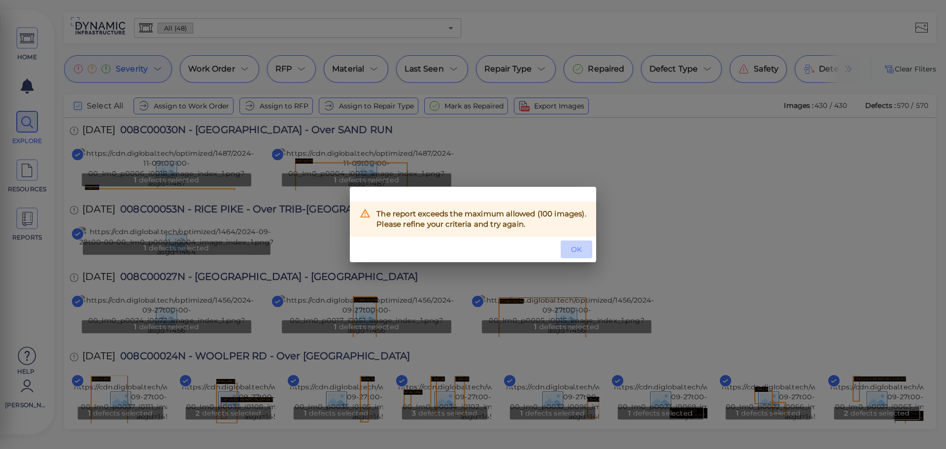
click at [577, 247] on span "OK" at bounding box center [577, 249] width 24 height 12
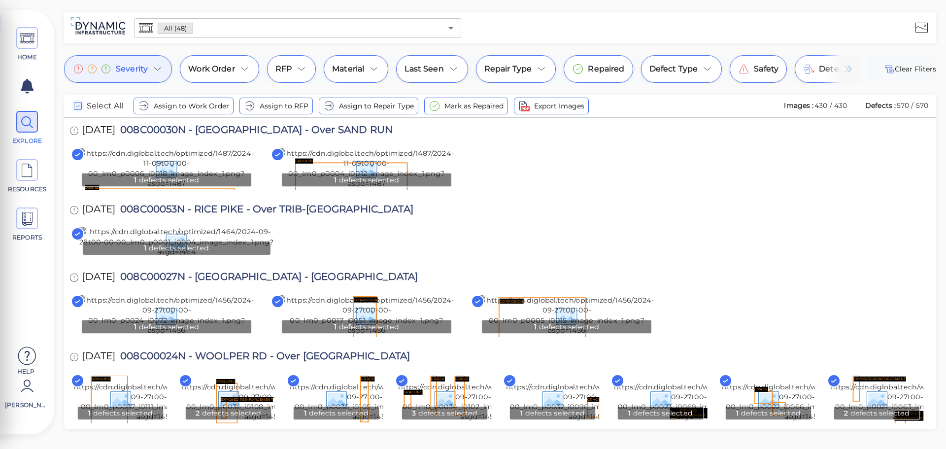
click at [80, 103] on icon "checkbox" at bounding box center [78, 106] width 12 height 12
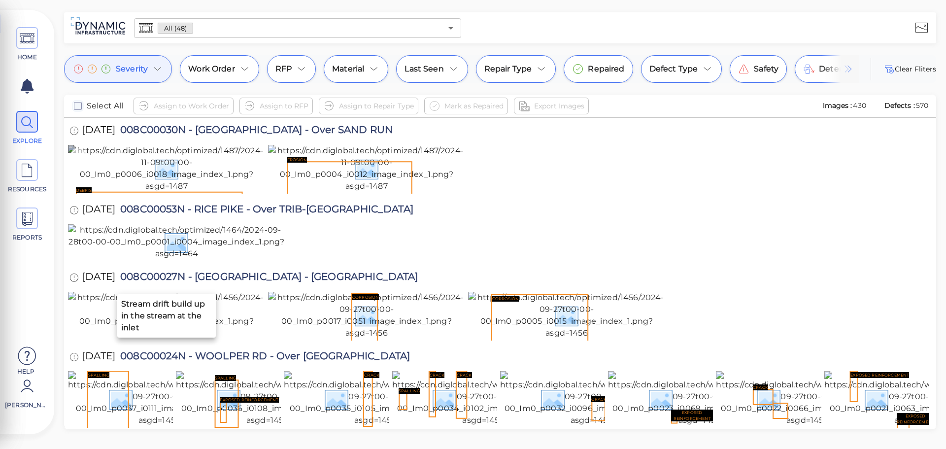
click at [79, 159] on icon at bounding box center [77, 154] width 13 height 13
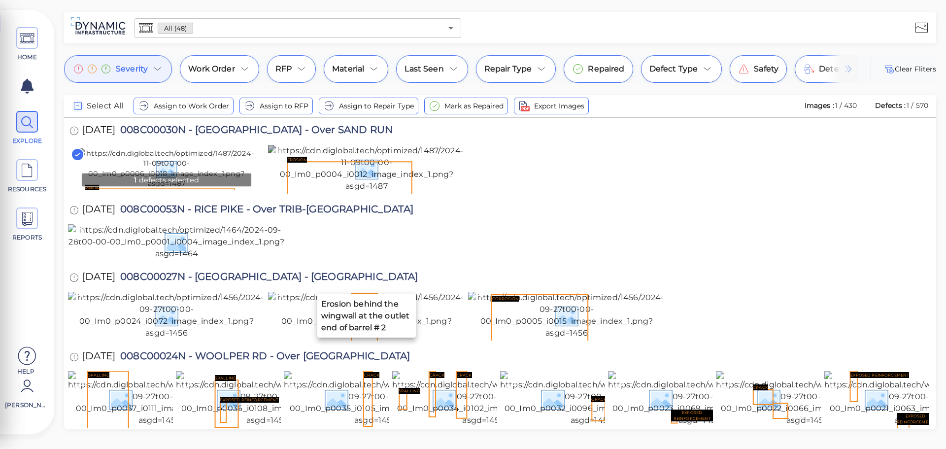
click at [280, 153] on icon at bounding box center [277, 154] width 13 height 13
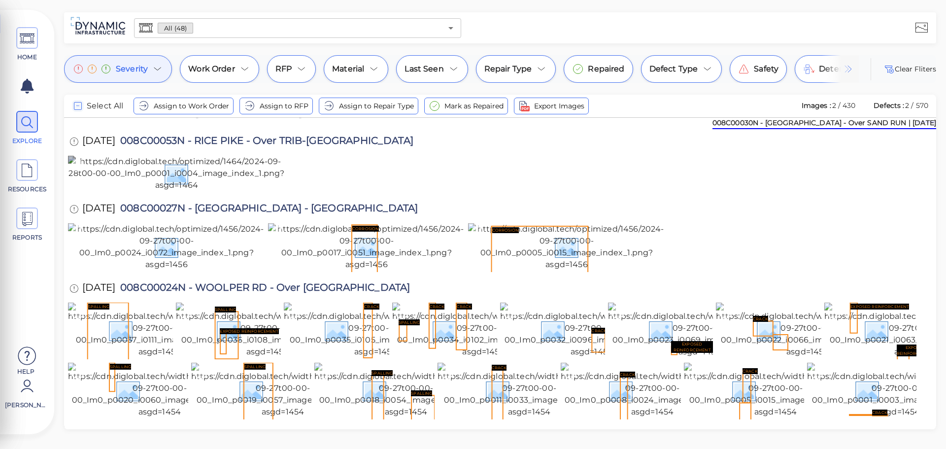
scroll to position [148, 0]
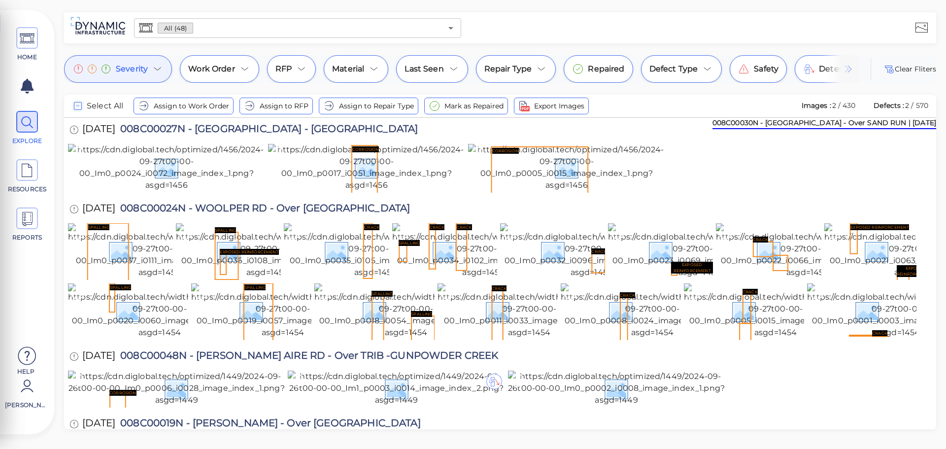
click at [81, 93] on icon at bounding box center [77, 85] width 13 height 13
click at [75, 160] on icon at bounding box center [77, 153] width 13 height 13
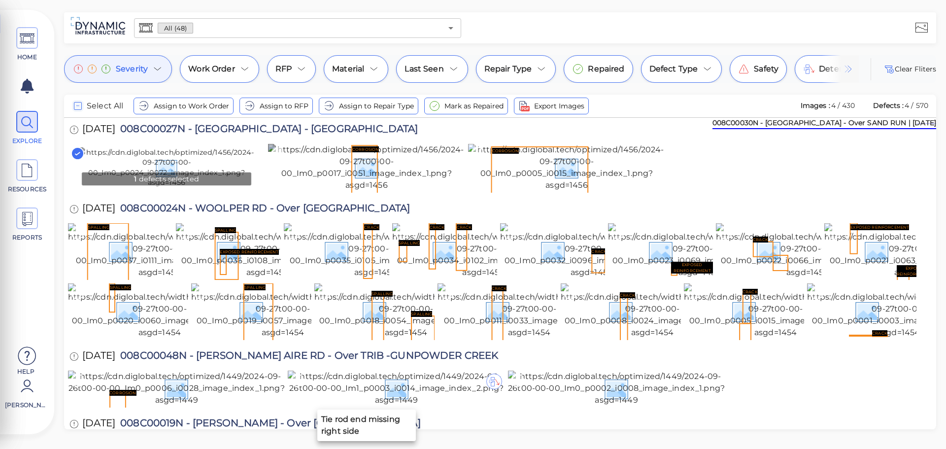
click at [277, 160] on icon at bounding box center [277, 153] width 13 height 13
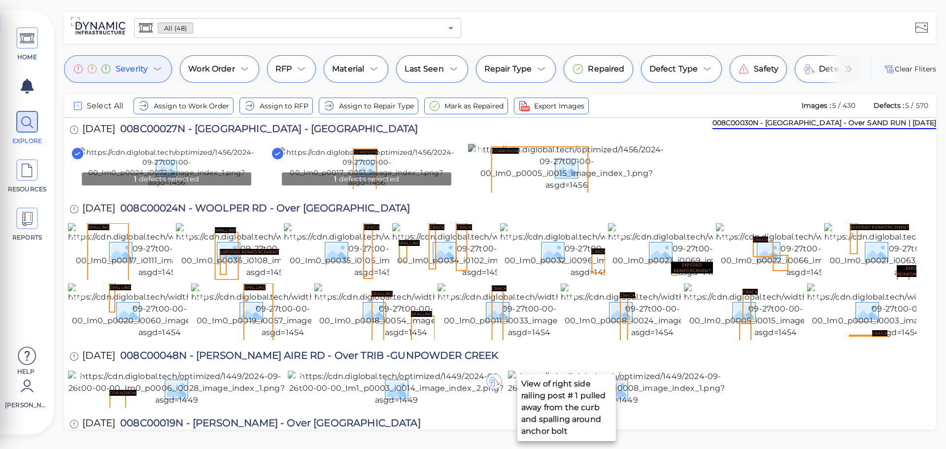
click at [481, 160] on icon at bounding box center [477, 153] width 13 height 13
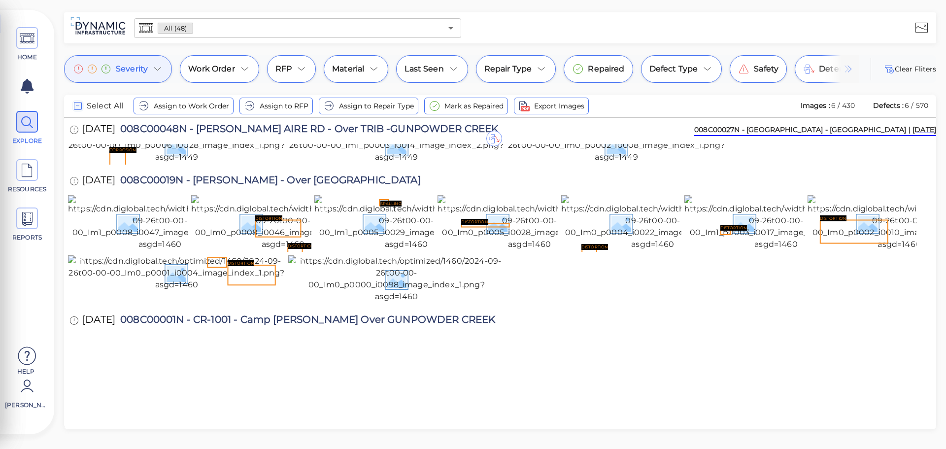
scroll to position [394, 0]
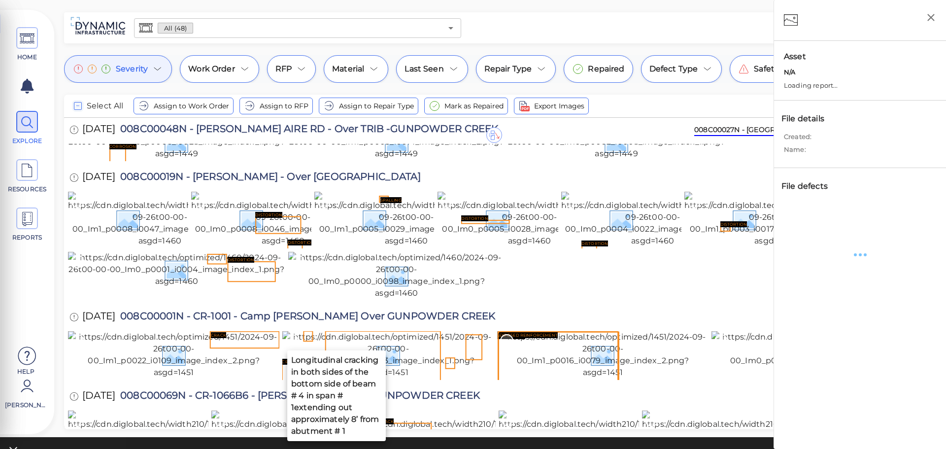
click at [292, 301] on div "HOME EXPLORE RESOURCES REPORTS Help Thomas Logan How to My Display Settings Hid…" at bounding box center [473, 224] width 946 height 449
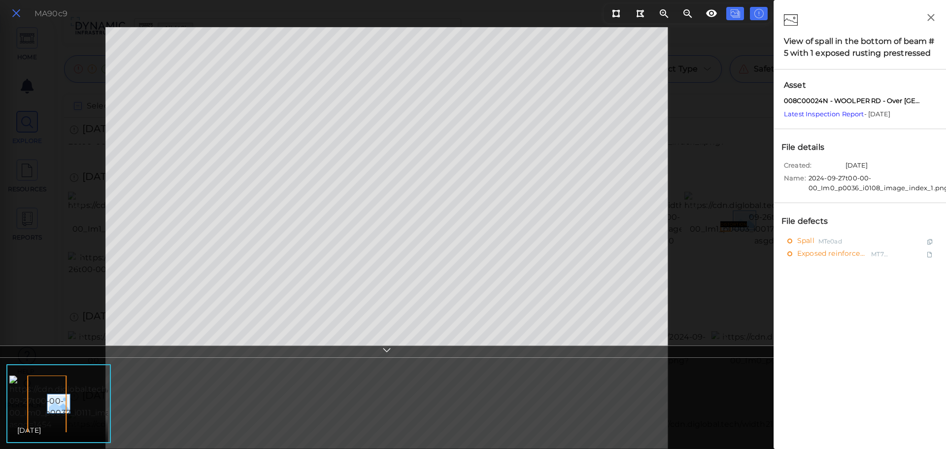
click at [11, 16] on icon at bounding box center [16, 13] width 11 height 13
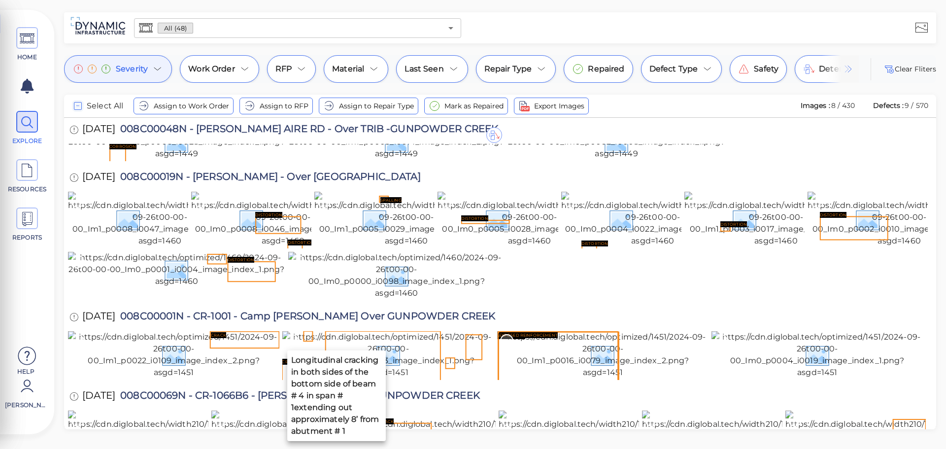
drag, startPoint x: 287, startPoint y: 302, endPoint x: 476, endPoint y: 308, distance: 188.8
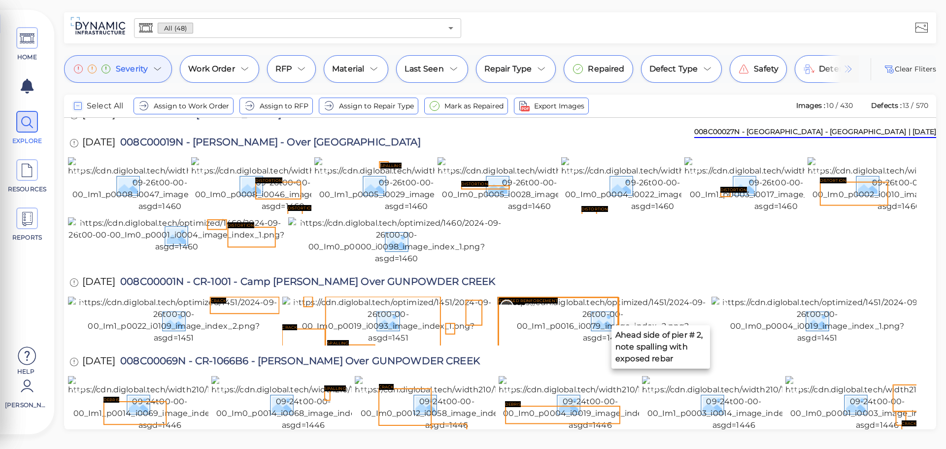
scroll to position [443, 0]
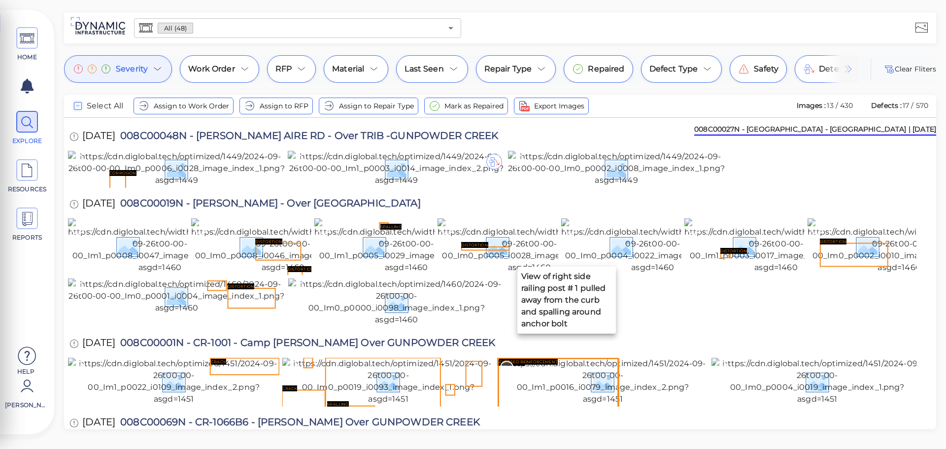
scroll to position [365, 0]
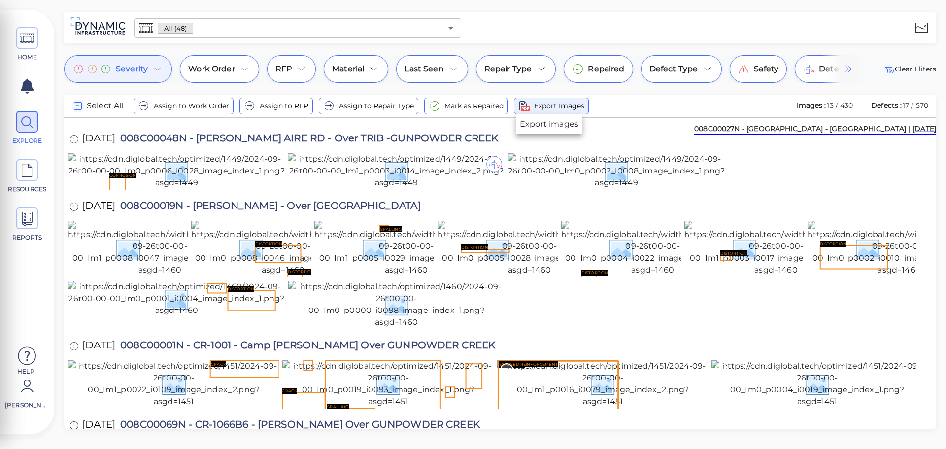
click at [550, 104] on span "Export Images" at bounding box center [559, 106] width 50 height 12
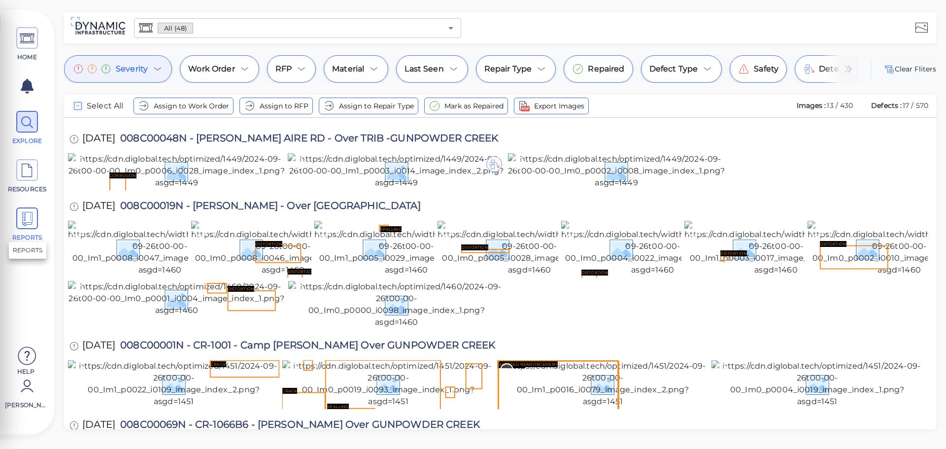
click at [18, 221] on span at bounding box center [27, 218] width 22 height 22
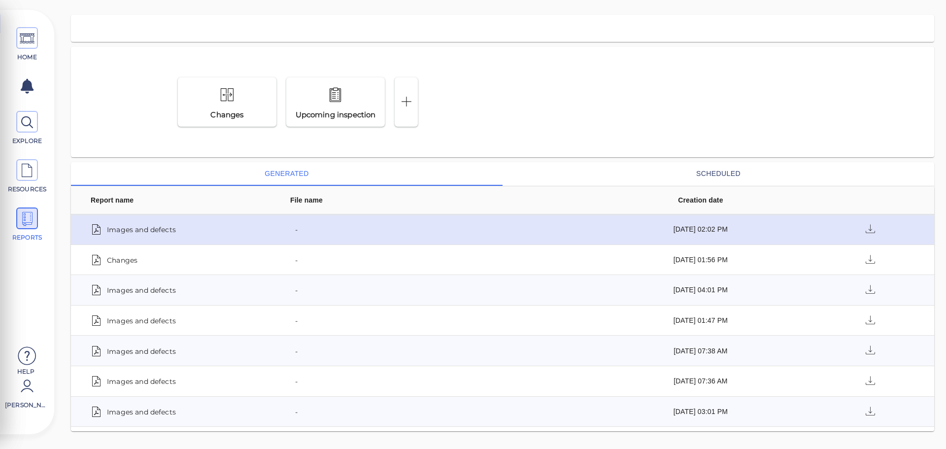
click at [150, 228] on span "Images and defects" at bounding box center [141, 229] width 69 height 14
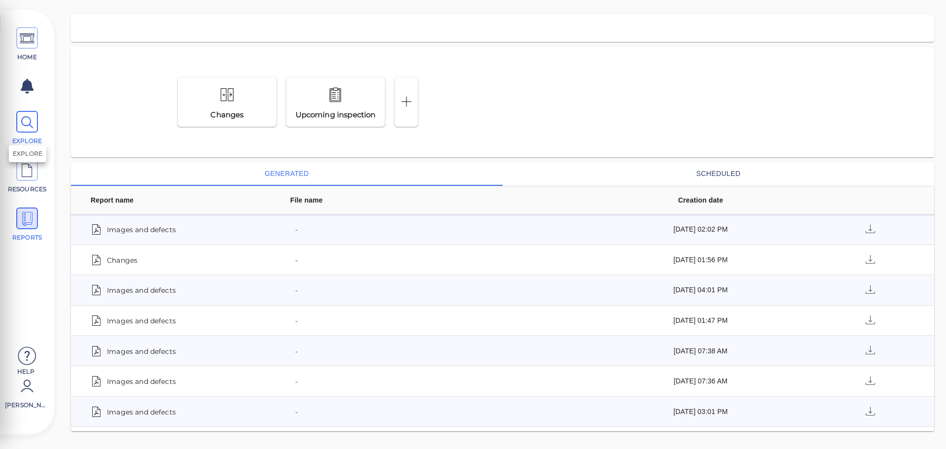
click at [31, 120] on icon at bounding box center [27, 122] width 15 height 22
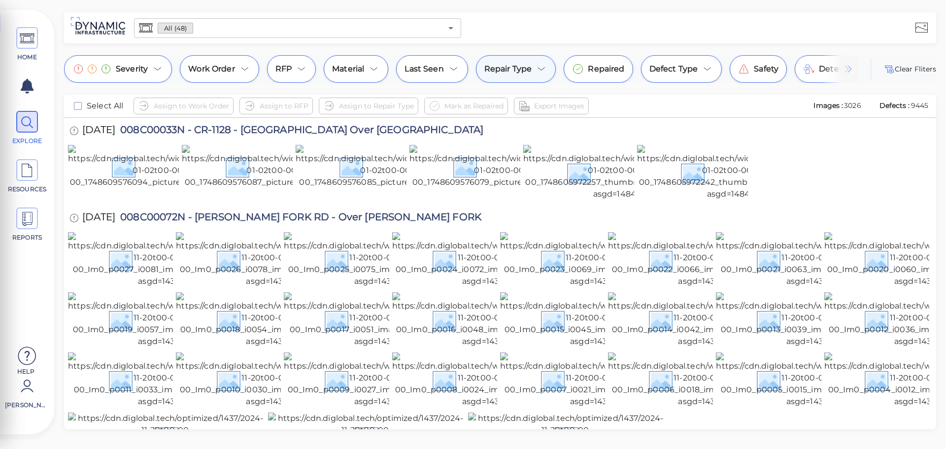
click at [536, 70] on icon at bounding box center [542, 69] width 12 height 12
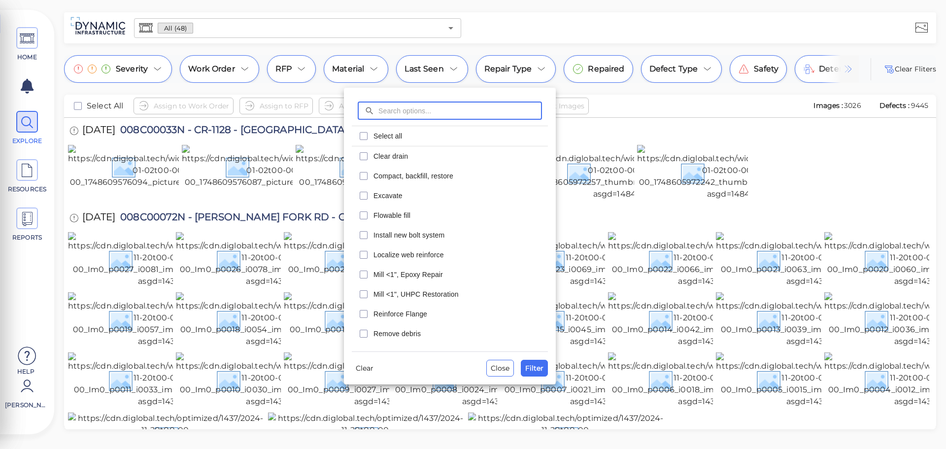
click at [25, 84] on div at bounding box center [473, 224] width 946 height 449
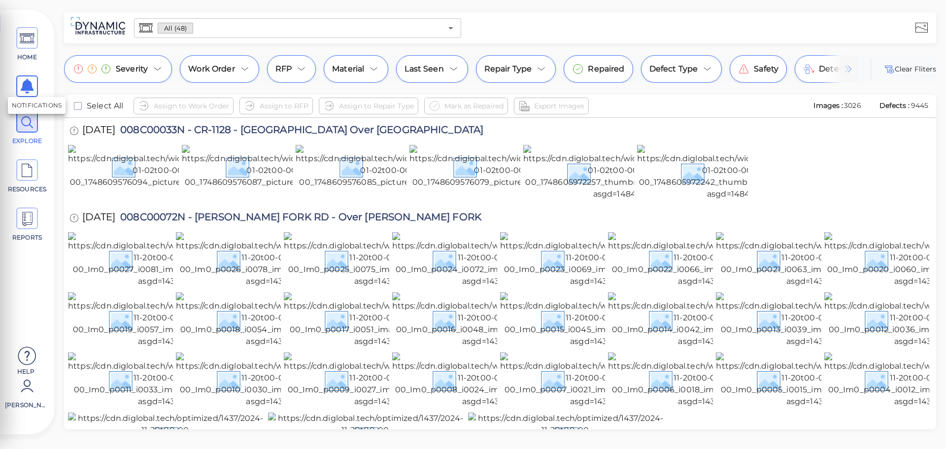
click at [29, 89] on icon at bounding box center [27, 86] width 13 height 15
click at [29, 87] on icon at bounding box center [27, 86] width 13 height 15
click at [30, 39] on icon at bounding box center [27, 39] width 15 height 22
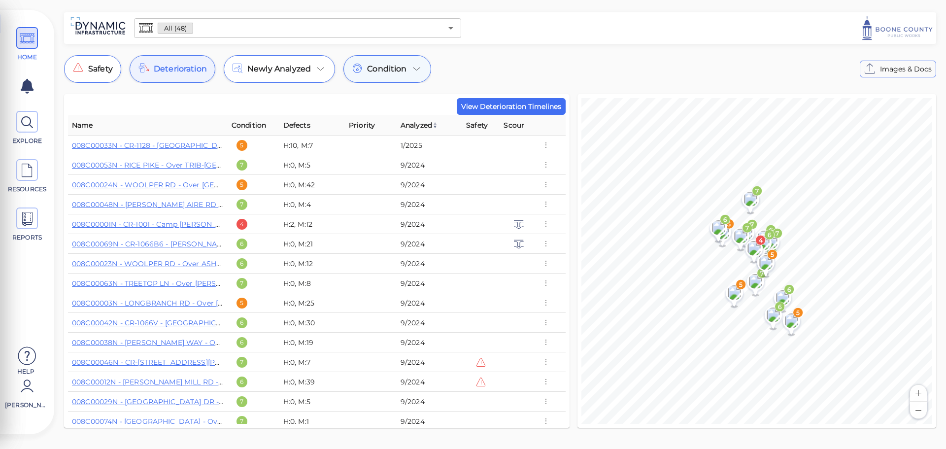
click at [414, 70] on icon at bounding box center [417, 69] width 12 height 12
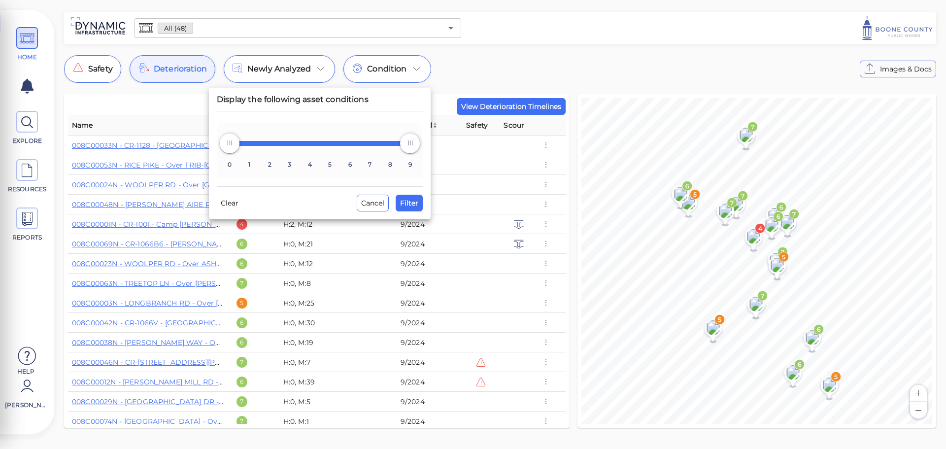
click at [490, 59] on div at bounding box center [473, 224] width 946 height 449
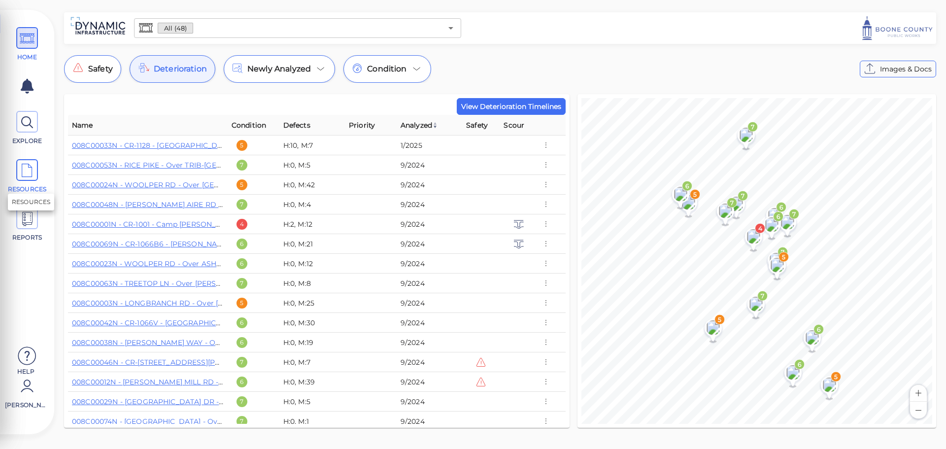
click at [30, 177] on icon at bounding box center [27, 171] width 15 height 22
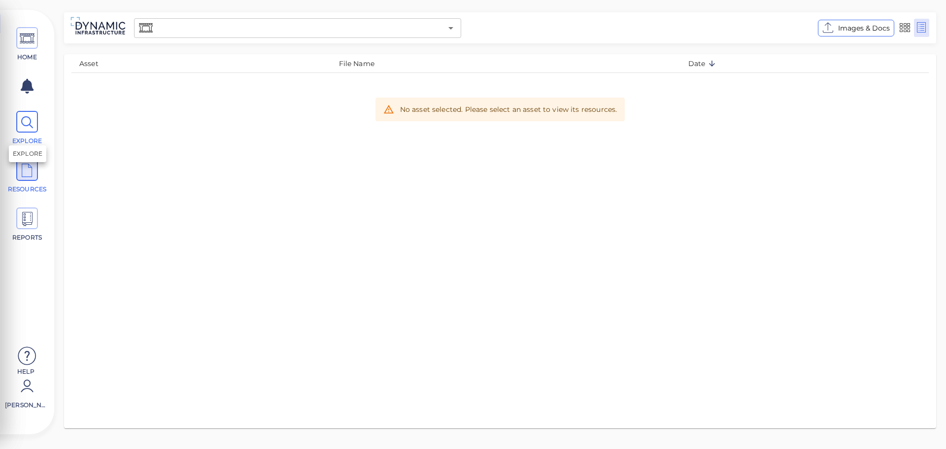
click at [37, 130] on span at bounding box center [27, 122] width 22 height 22
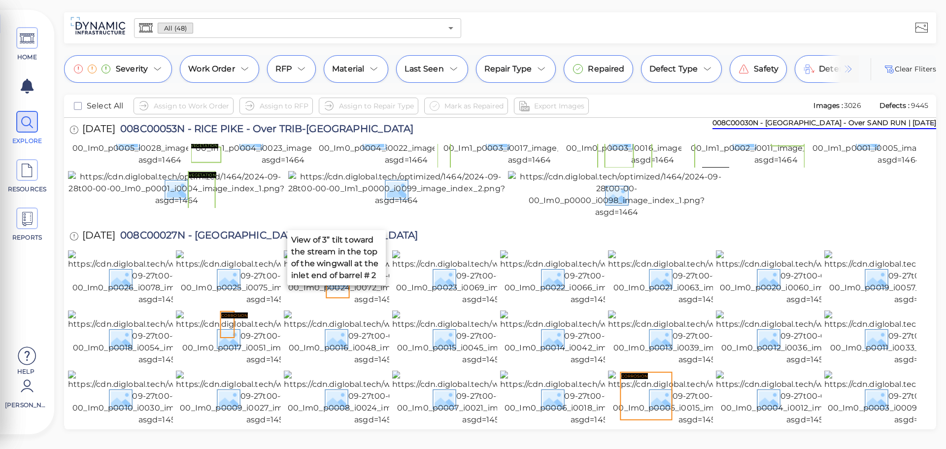
scroll to position [591, 0]
